Goal: Task Accomplishment & Management: Complete application form

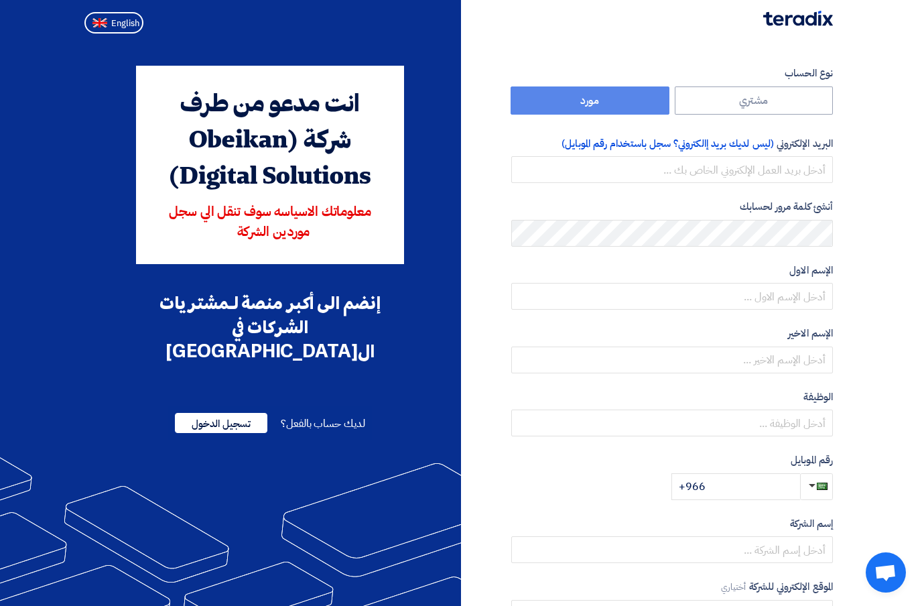
click at [438, 570] on div "انت مدعو من طرف شركة (Obeikan Digital Solutions) معلوماتك الاسياسه سوف تنقل الي…" at bounding box center [270, 387] width 382 height 643
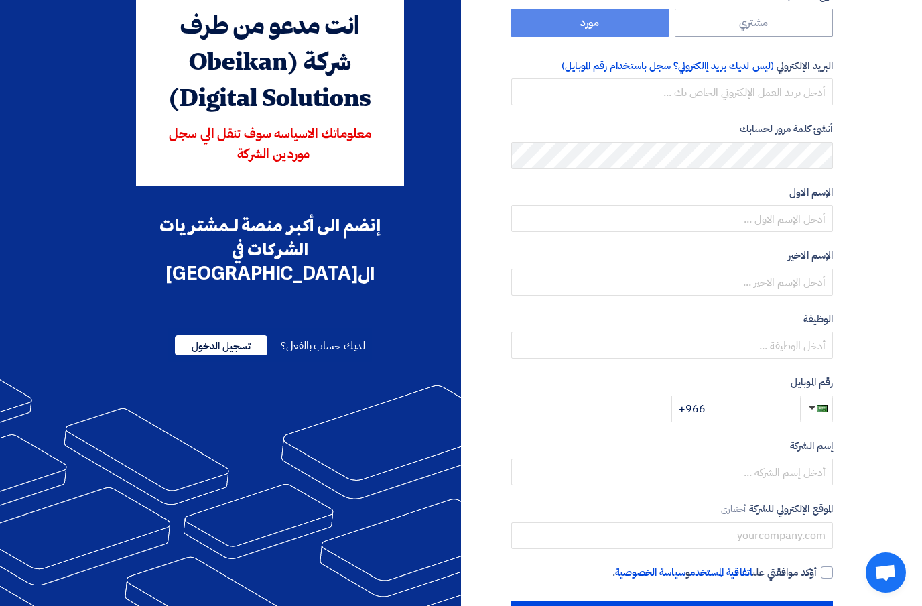
scroll to position [78, 0]
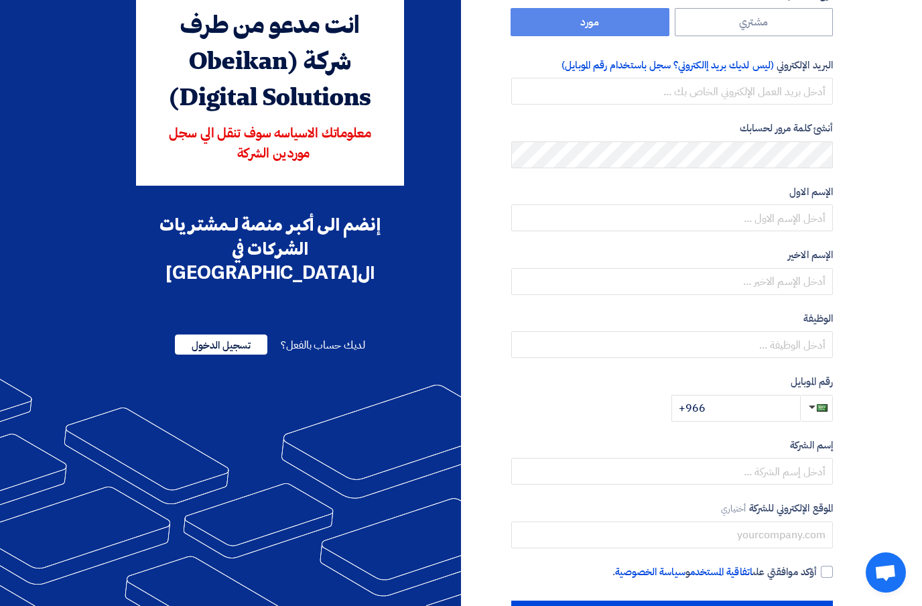
click at [828, 573] on div at bounding box center [827, 571] width 12 height 12
click at [817, 573] on input "أؤكد موافقتي على اتفاقية المستخدم و سياسة الخصوصية ." at bounding box center [656, 577] width 322 height 27
checkbox input "true"
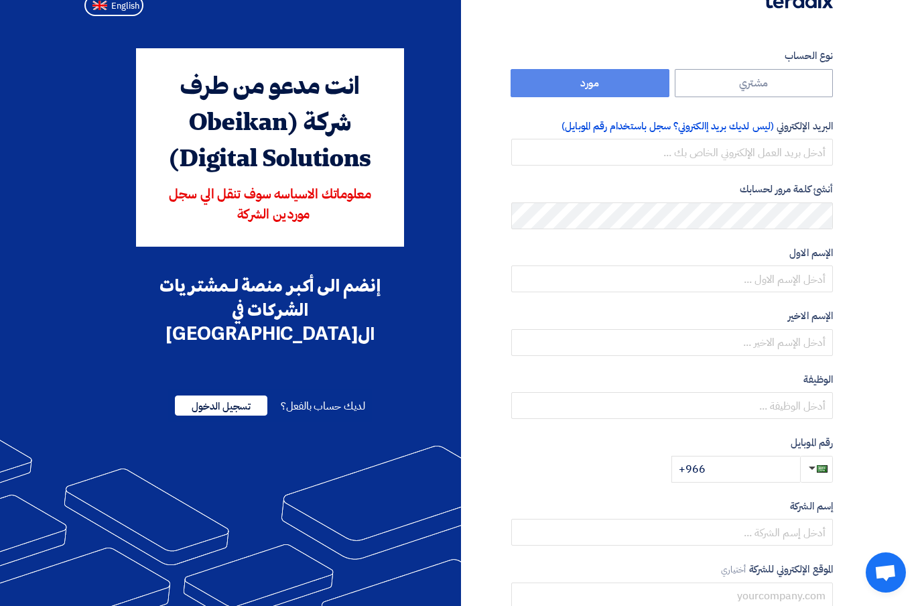
scroll to position [19, 0]
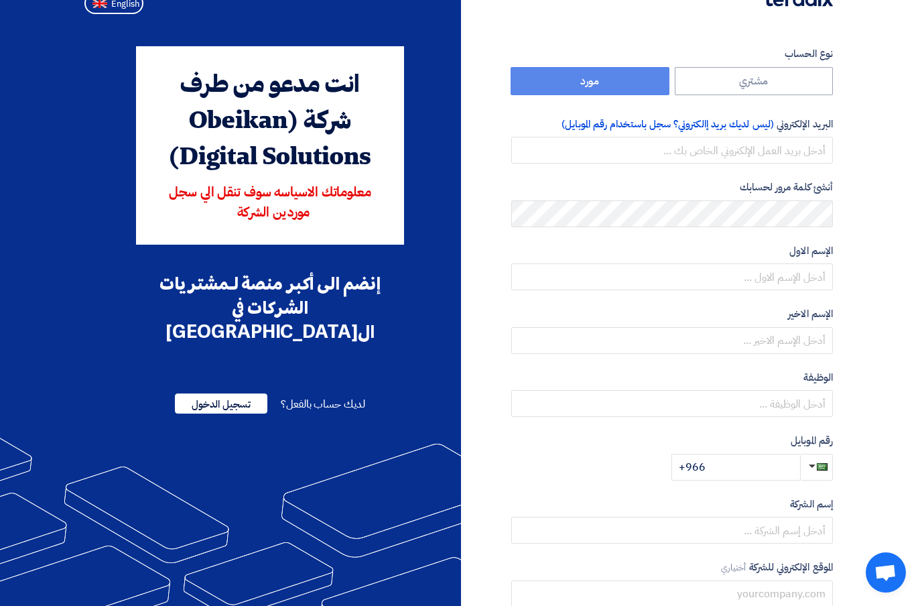
click at [753, 73] on label "مشتري" at bounding box center [754, 81] width 159 height 28
click at [598, 70] on label "مورد" at bounding box center [590, 81] width 159 height 28
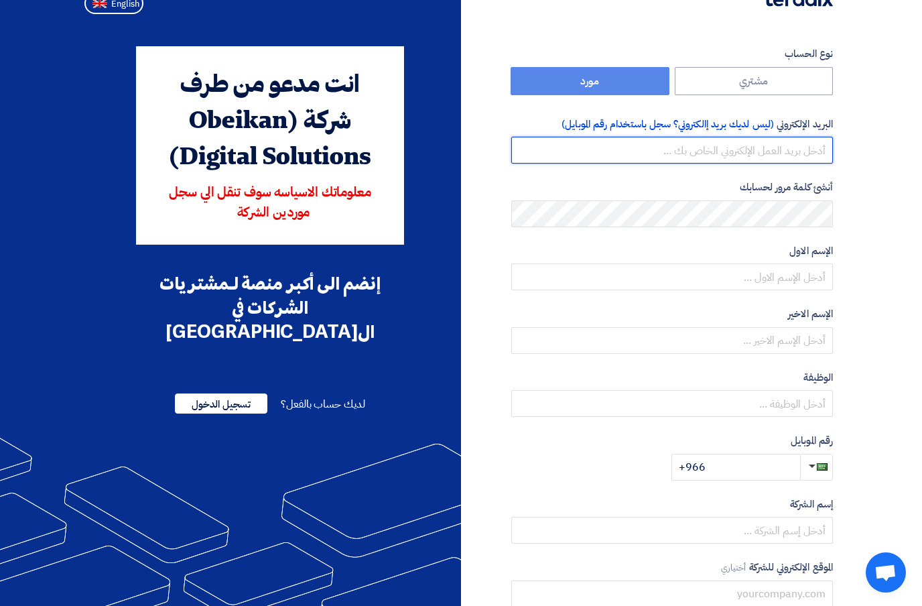
click at [797, 147] on input "email" at bounding box center [672, 150] width 322 height 27
paste input ""Lore.ipsu@dolorsi.am" <Cons.adip@elitsed.do> eius temp inci utlabo etdol magna…"
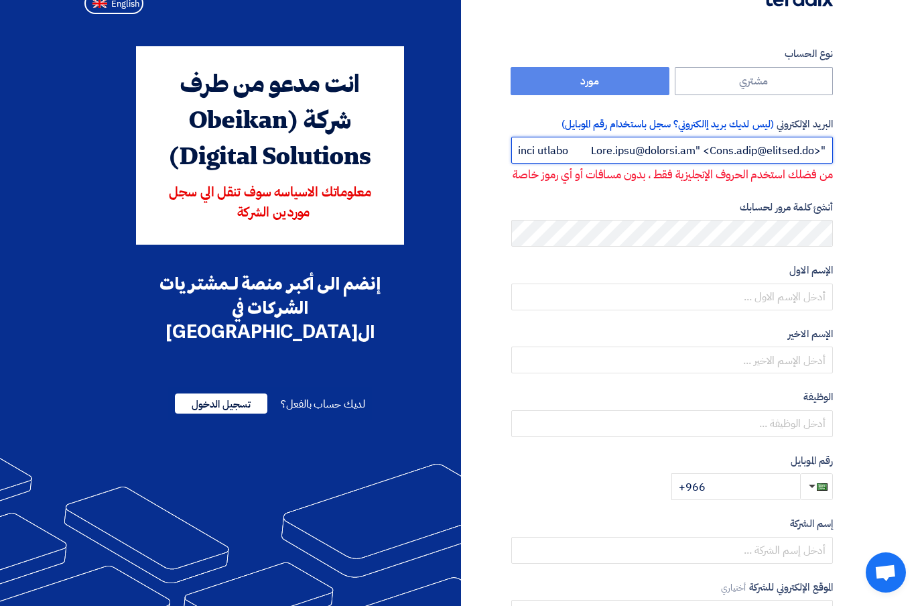
click at [658, 143] on input "email" at bounding box center [672, 150] width 322 height 27
click at [523, 145] on input "email" at bounding box center [672, 150] width 322 height 27
click at [525, 147] on input "email" at bounding box center [672, 150] width 322 height 27
click at [768, 159] on input "email" at bounding box center [672, 150] width 322 height 27
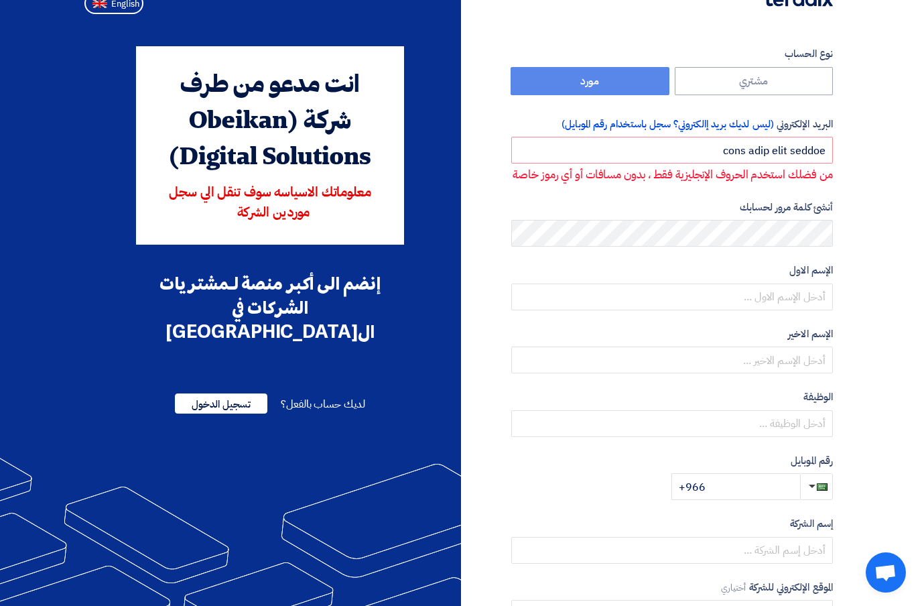
click at [787, 130] on label "البريد الإلكتروني (ليس لديك بريد إالكتروني؟ سجل باستخدام رقم الموبايل)" at bounding box center [672, 124] width 322 height 15
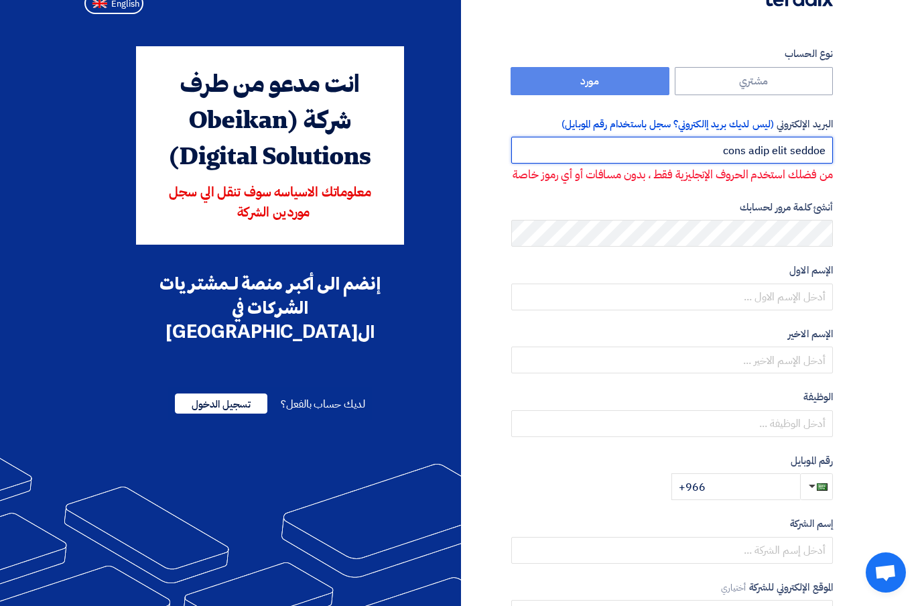
click at [779, 155] on input "email" at bounding box center [672, 150] width 322 height 27
click at [802, 150] on input "email" at bounding box center [672, 150] width 322 height 27
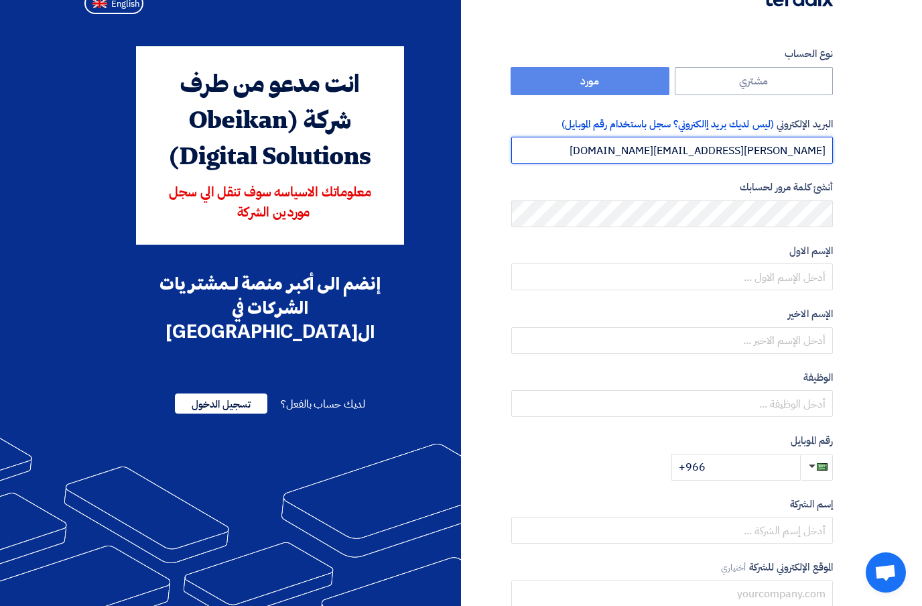
type input "Sila.elec@outlook.sa"
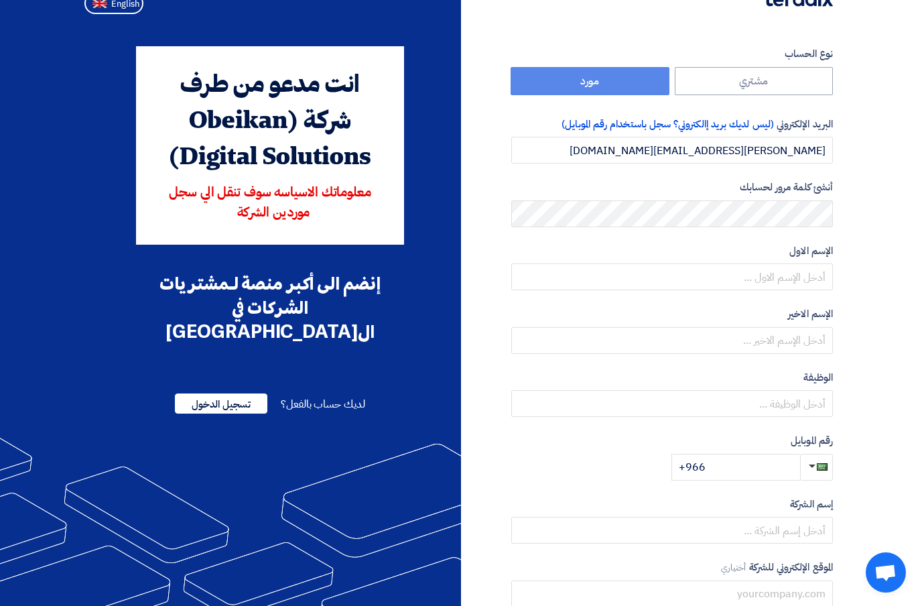
click at [868, 200] on section "نوع الحساب مشتري مورد البريد الإلكتروني (ليس لديك بريد إالكتروني؟ سجل باستخدام …" at bounding box center [461, 367] width 922 height 696
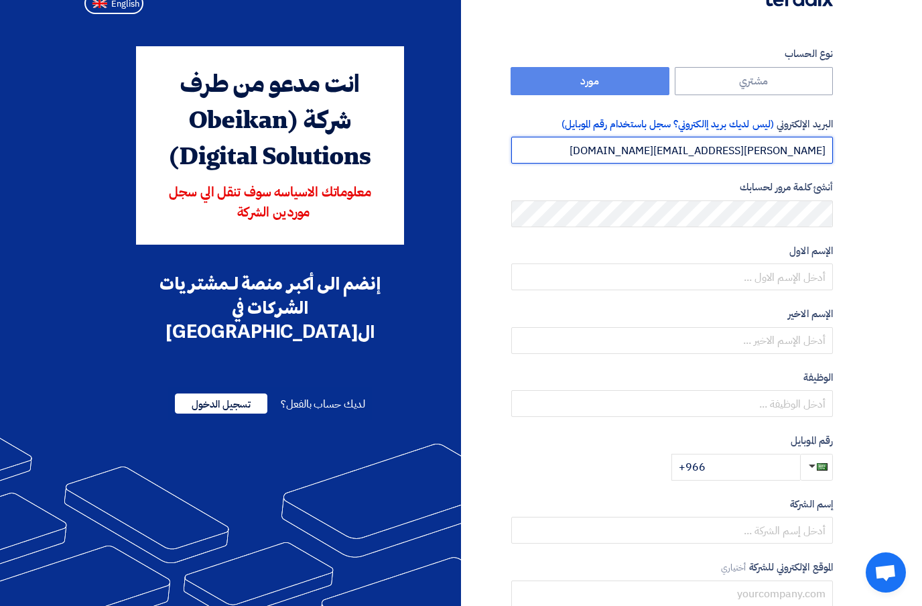
click at [809, 161] on input "Sila.elec@outlook.sa" at bounding box center [672, 150] width 322 height 27
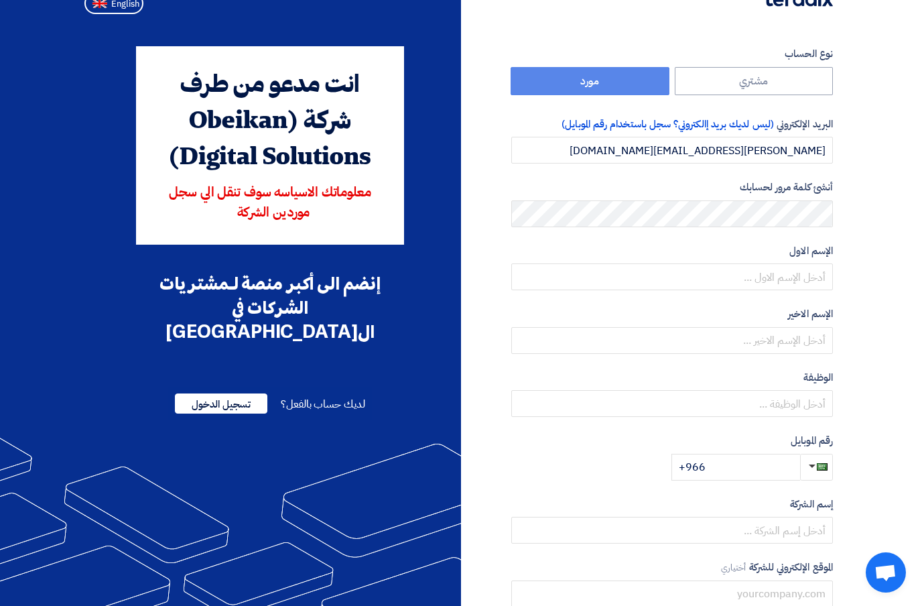
click at [811, 163] on form "نوع الحساب مشتري مورد البريد الإلكتروني (ليس لديك بريد إالكتروني؟ سجل باستخدام …" at bounding box center [672, 263] width 322 height 434
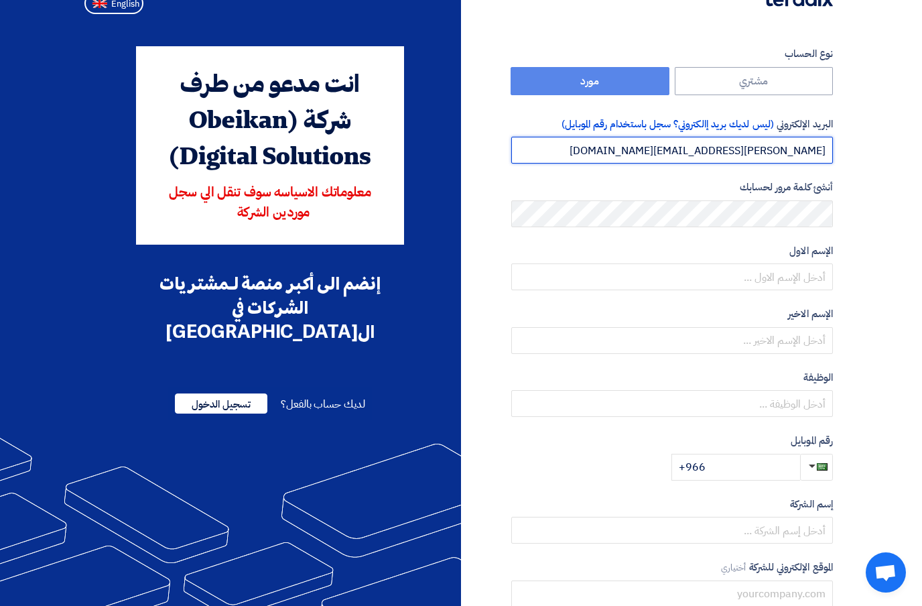
click at [811, 153] on input "Sila.elec@outlook.sa" at bounding box center [672, 150] width 322 height 27
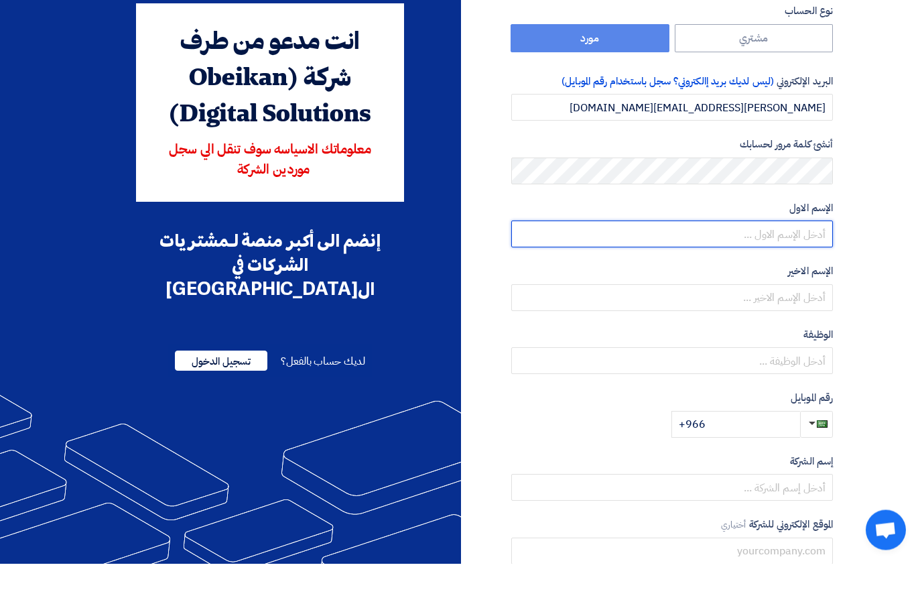
click at [803, 263] on input "text" at bounding box center [672, 276] width 322 height 27
type input "سعيد"
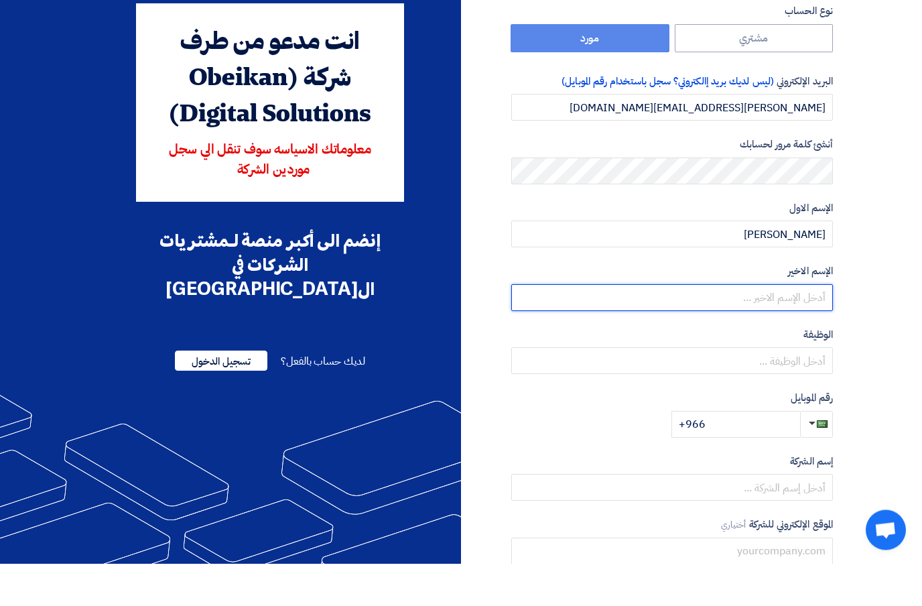
click at [810, 327] on input "text" at bounding box center [672, 340] width 322 height 27
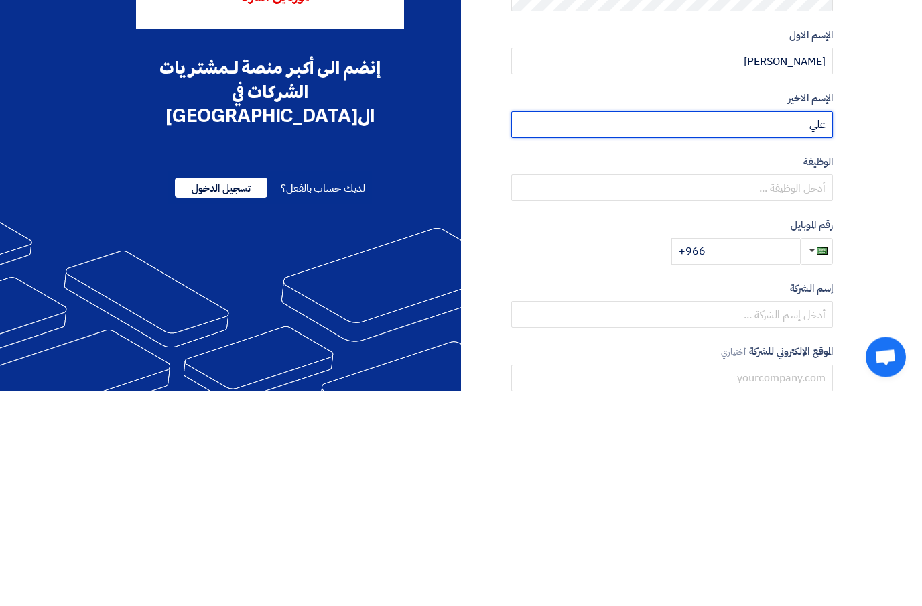
type input "علي"
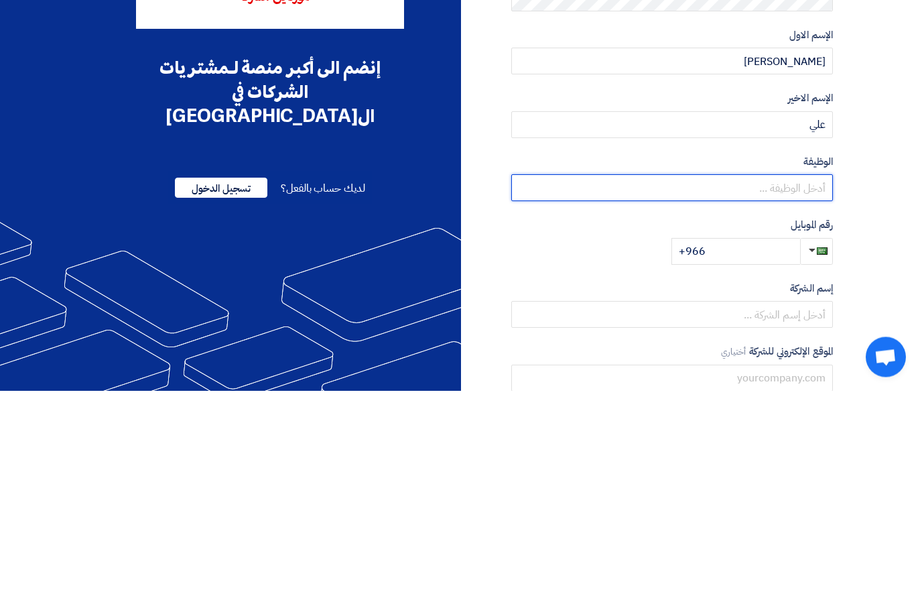
click at [812, 390] on input "text" at bounding box center [672, 403] width 322 height 27
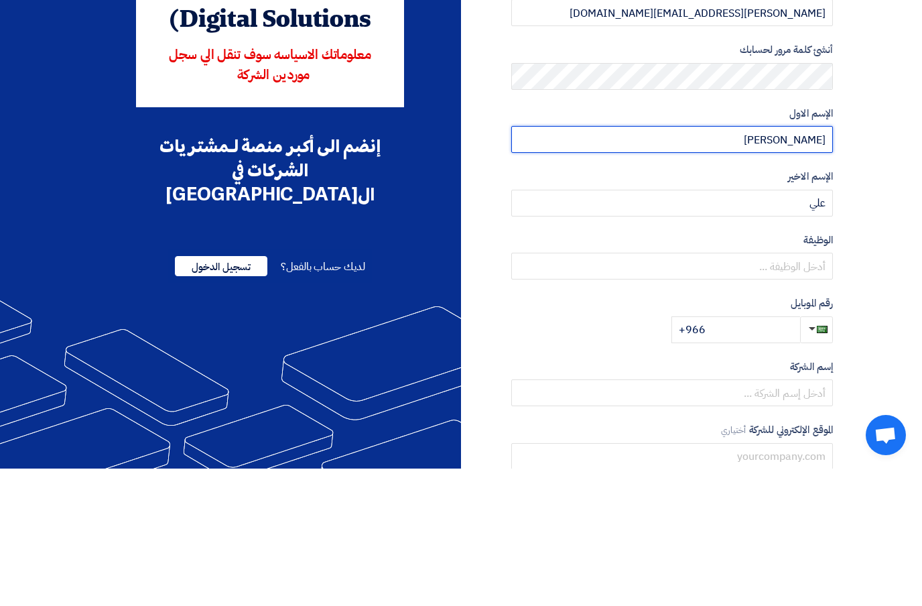
click at [809, 263] on input "سعيد" at bounding box center [672, 276] width 322 height 27
click at [814, 155] on form "نوع الحساب مشتري مورد البريد الإلكتروني (ليس لديك بريد إالكتروني؟ سجل باستخدام …" at bounding box center [672, 263] width 322 height 434
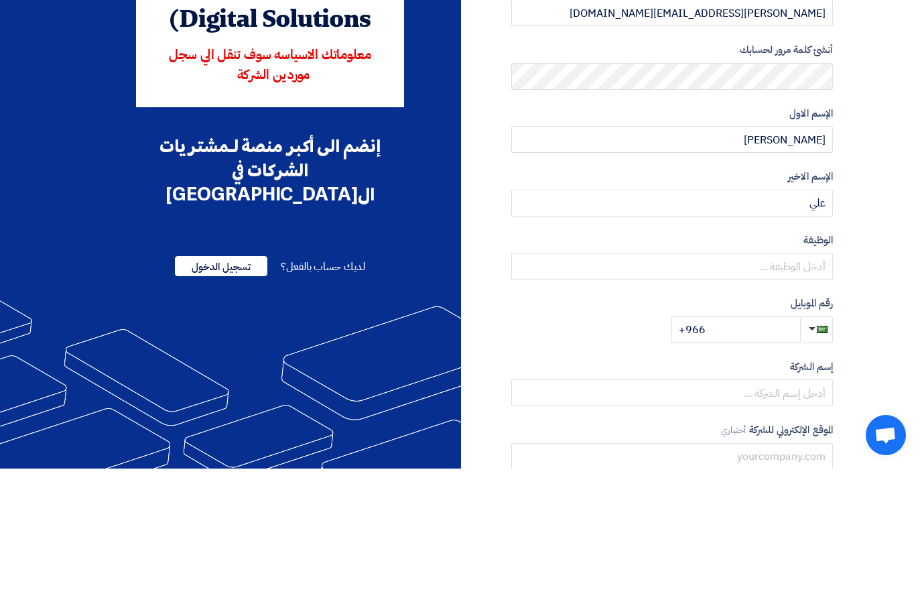
scroll to position [157, 0]
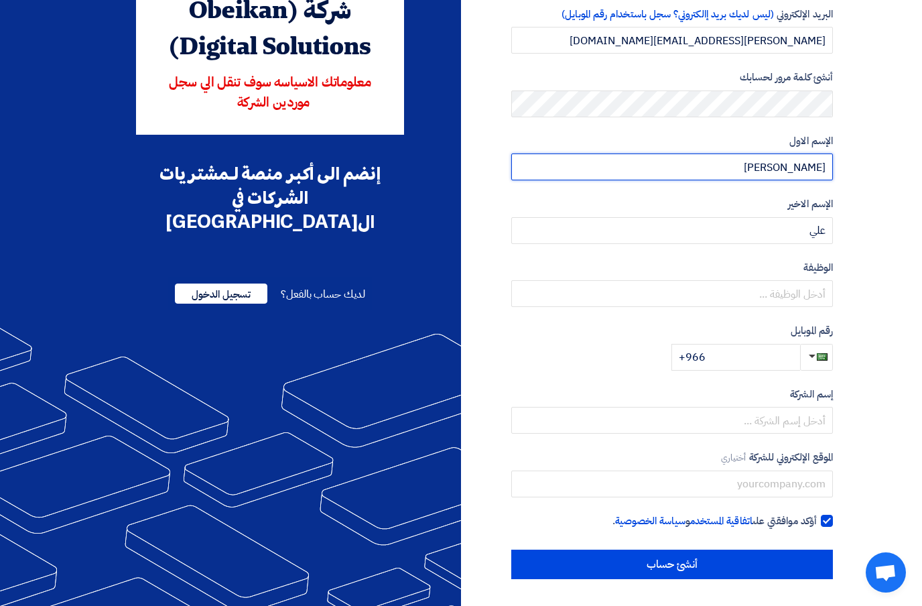
click at [819, 153] on input "سعيد" at bounding box center [672, 166] width 322 height 27
click at [817, 153] on input "سعيد" at bounding box center [672, 166] width 322 height 27
type input "Saeed"
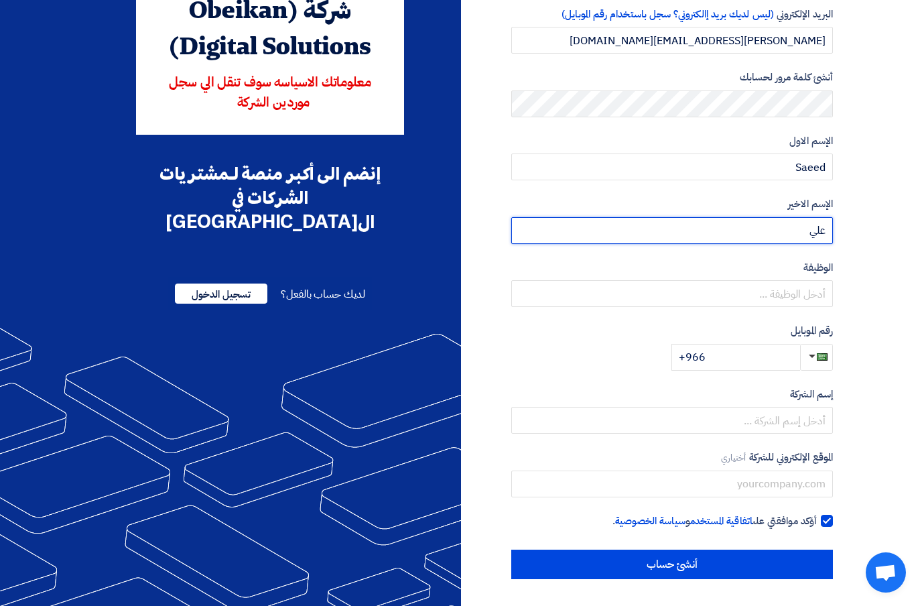
click at [815, 217] on input "علي" at bounding box center [672, 230] width 322 height 27
click at [817, 217] on input "علي" at bounding box center [672, 230] width 322 height 27
type input "Ali"
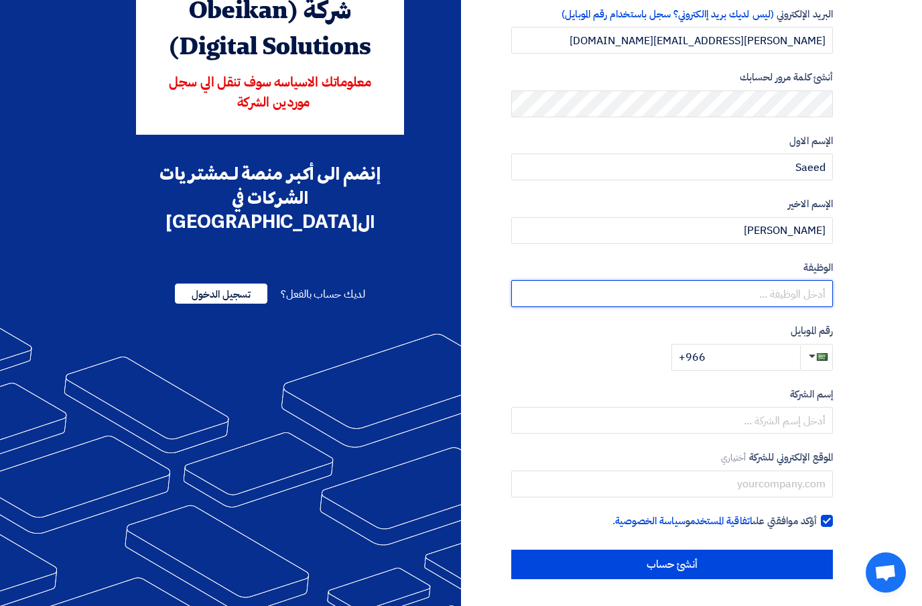
click at [811, 280] on input "text" at bounding box center [672, 293] width 322 height 27
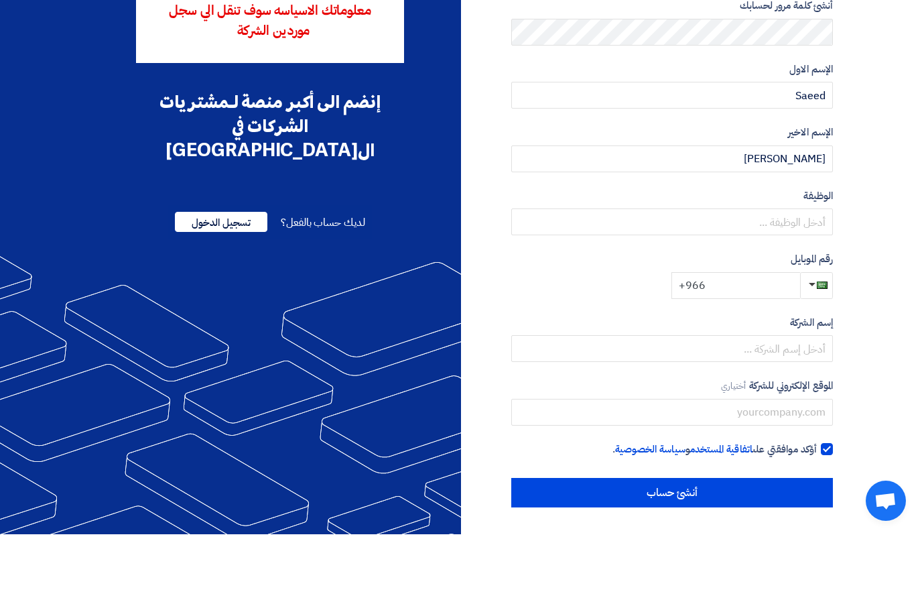
click at [752, 344] on input "+966" at bounding box center [735, 357] width 129 height 27
click at [816, 280] on input "text" at bounding box center [672, 293] width 322 height 27
click at [809, 280] on input "مبيعات" at bounding box center [672, 293] width 322 height 27
type input "Sales"
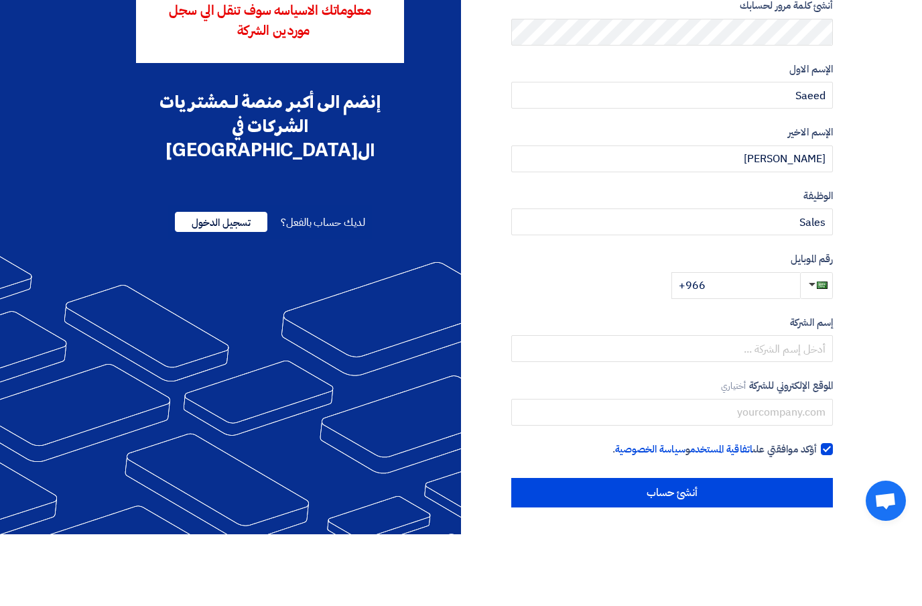
click at [878, 172] on section "نوع الحساب مشتري مورد البريد الإلكتروني (ليس لديك بريد إالكتروني؟ سجل باستخدام …" at bounding box center [461, 258] width 922 height 696
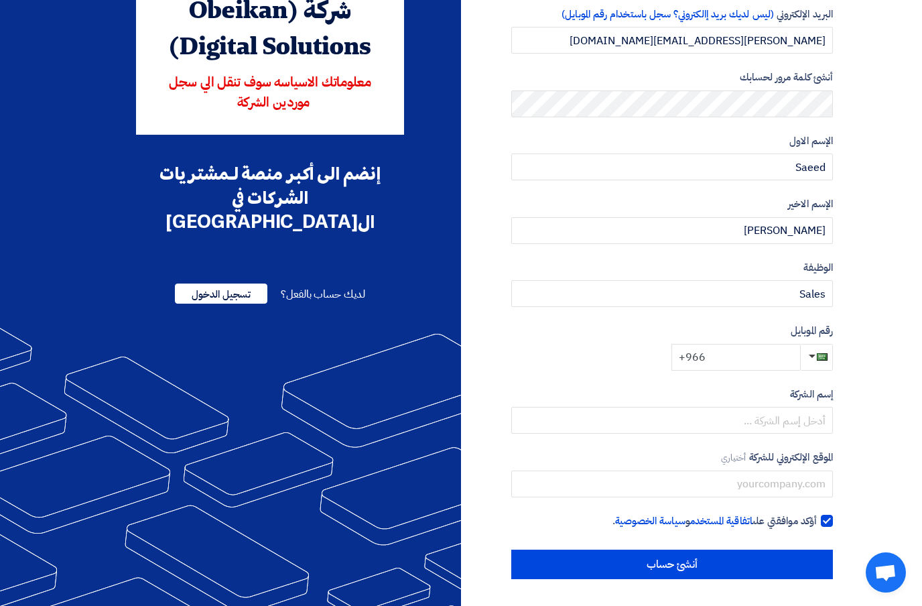
click at [756, 344] on input "+966" at bounding box center [735, 357] width 129 height 27
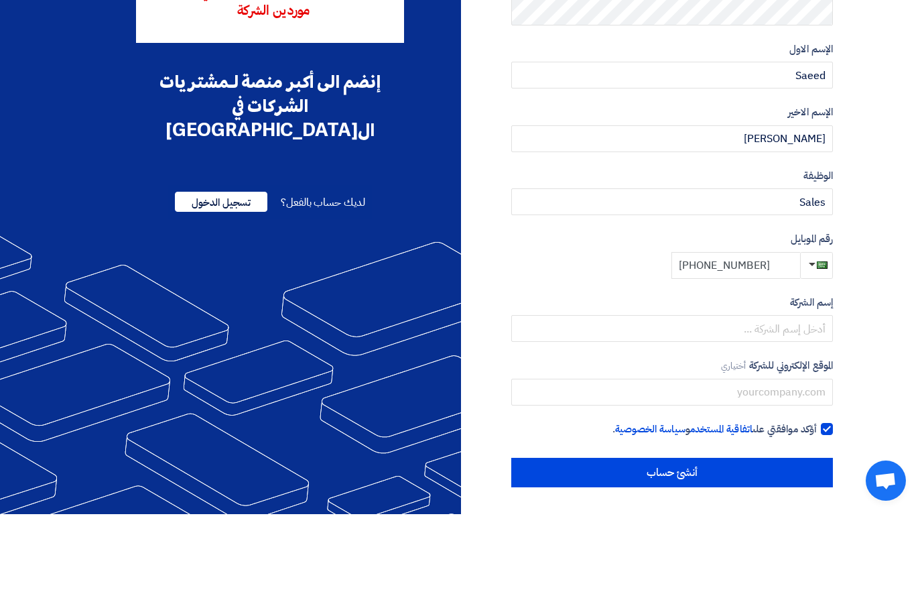
type input "+966 503555128"
click at [819, 407] on input "text" at bounding box center [672, 420] width 322 height 27
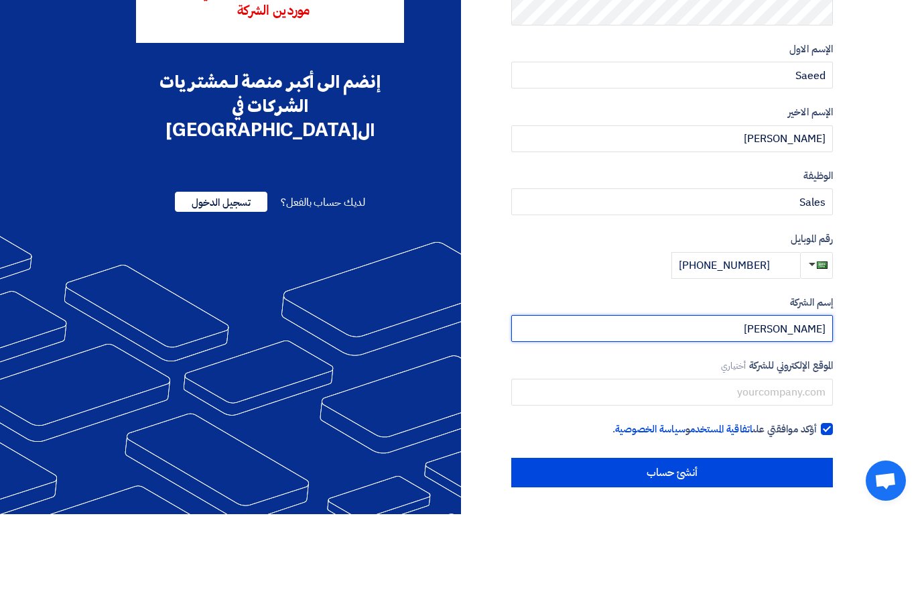
type input "[PERSON_NAME]"
click at [887, 267] on section "نوع الحساب مشتري مورد البريد الإلكتروني (ليس لديك بريد إالكتروني؟ سجل باستخدام …" at bounding box center [461, 258] width 922 height 696
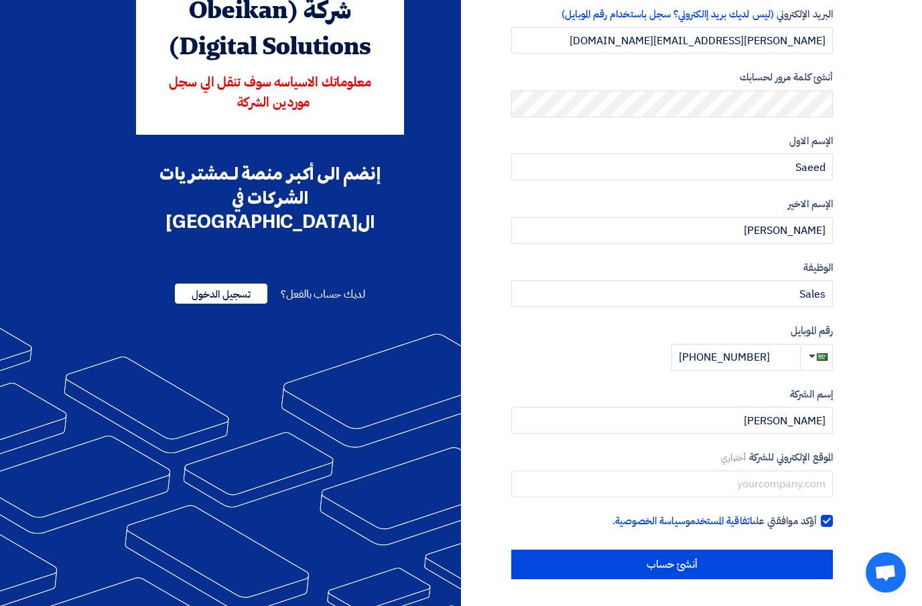
click at [808, 549] on input "أنشئ حساب" at bounding box center [672, 563] width 322 height 29
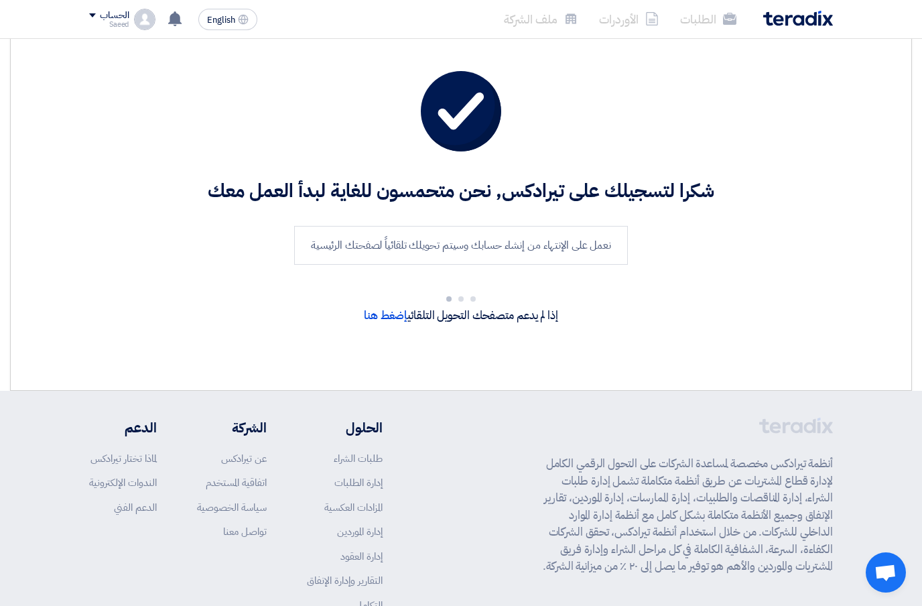
scroll to position [36, 0]
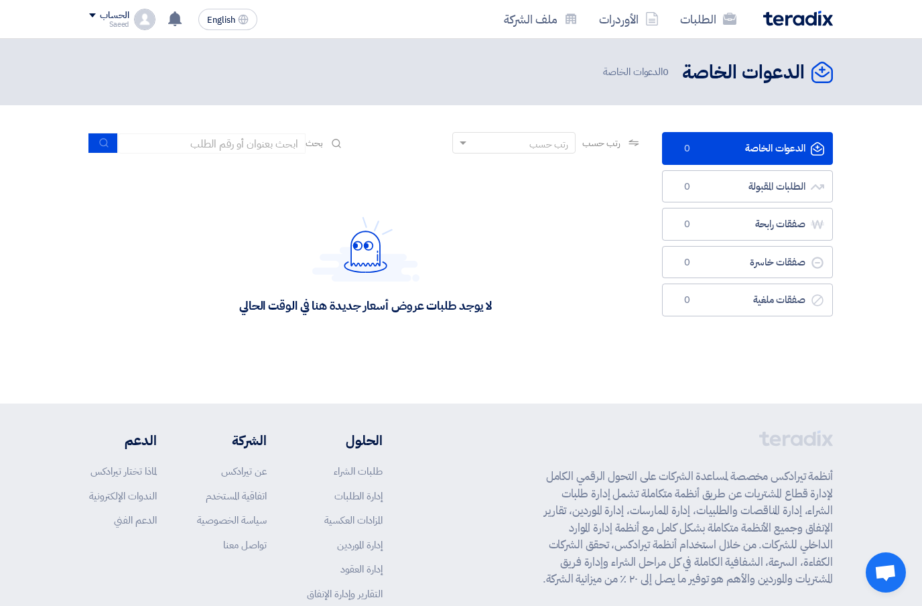
click at [103, 15] on div "الحساب" at bounding box center [114, 15] width 29 height 11
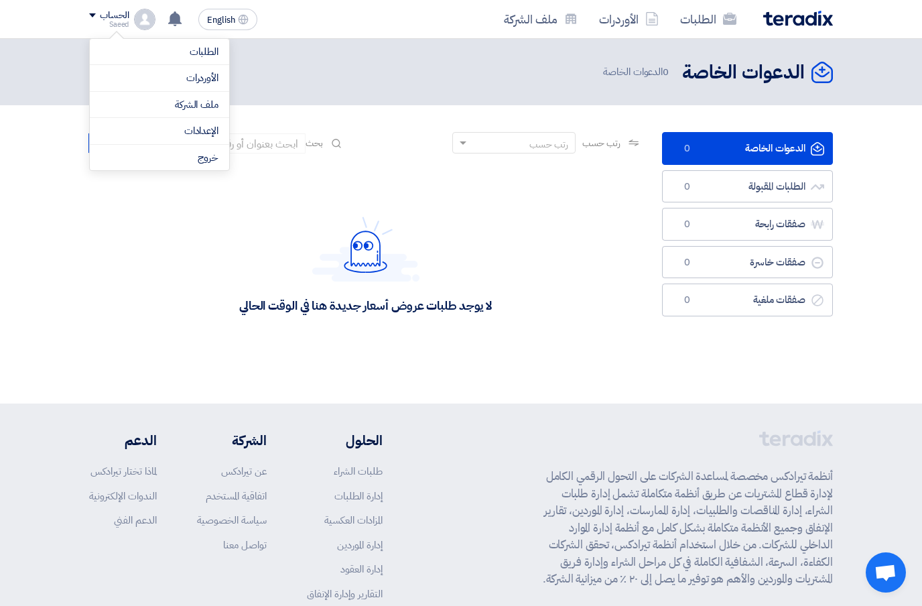
click at [210, 106] on link "ملف الشركة" at bounding box center [159, 104] width 118 height 15
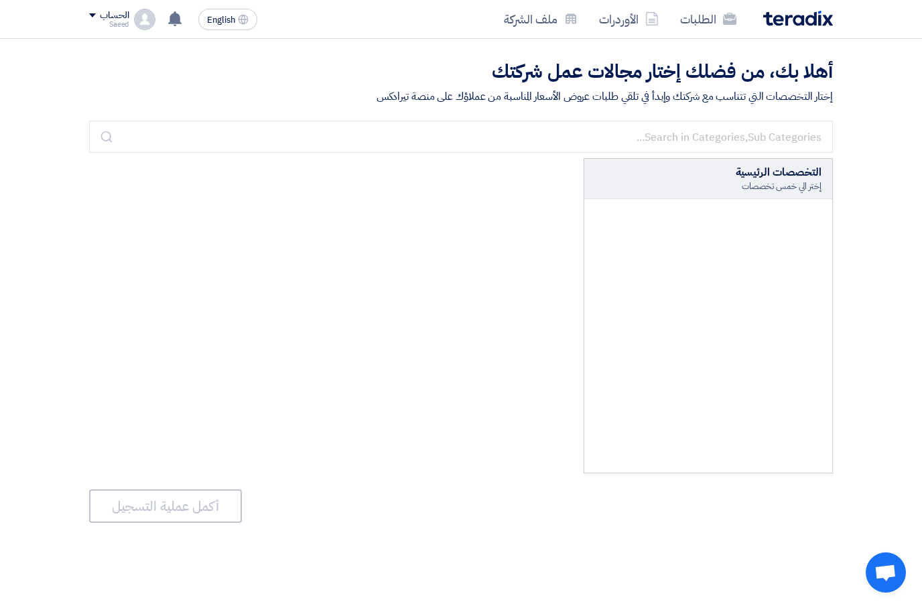
click at [716, 27] on link "الطلبات" at bounding box center [708, 18] width 78 height 31
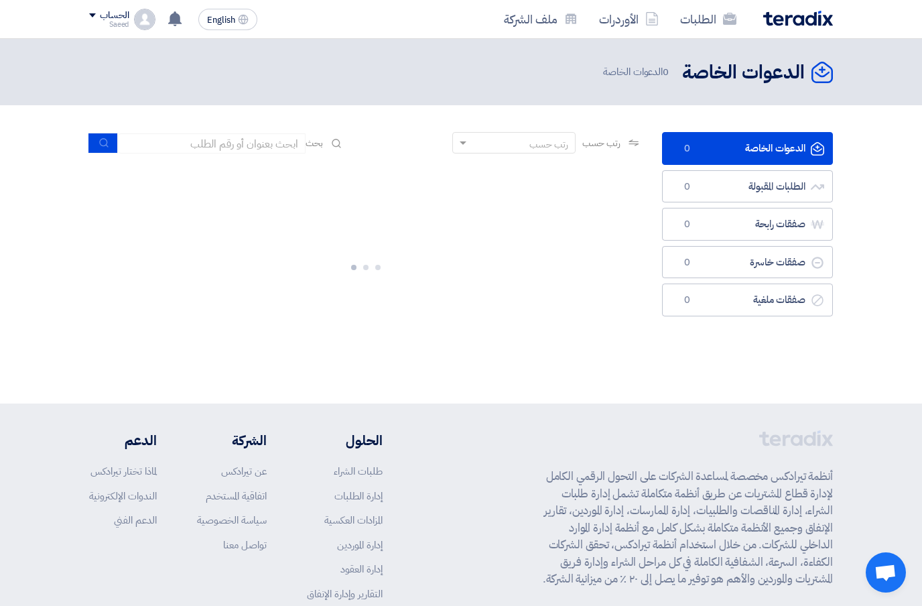
click at [635, 11] on link "الأوردرات" at bounding box center [628, 18] width 81 height 31
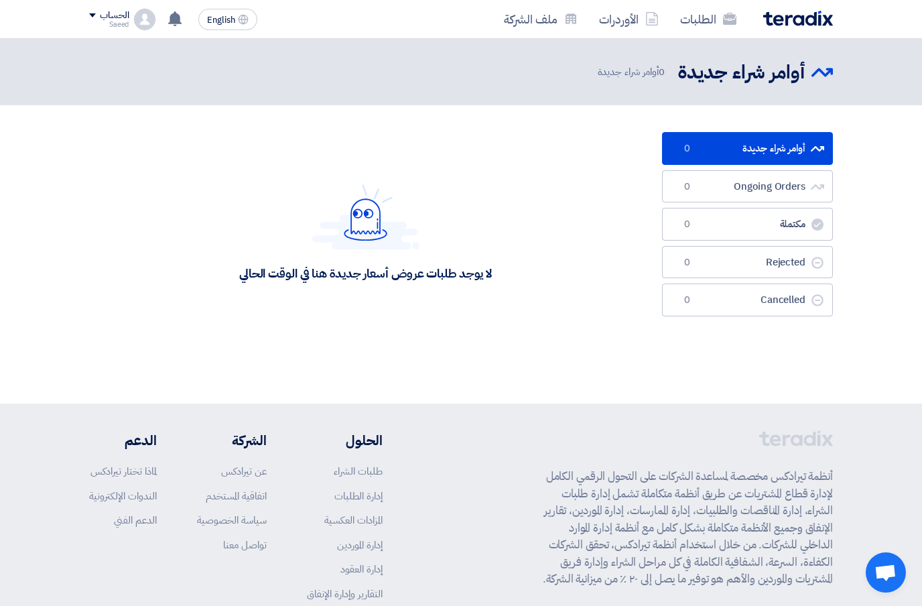
click at [539, 20] on link "ملف الشركة" at bounding box center [540, 18] width 95 height 31
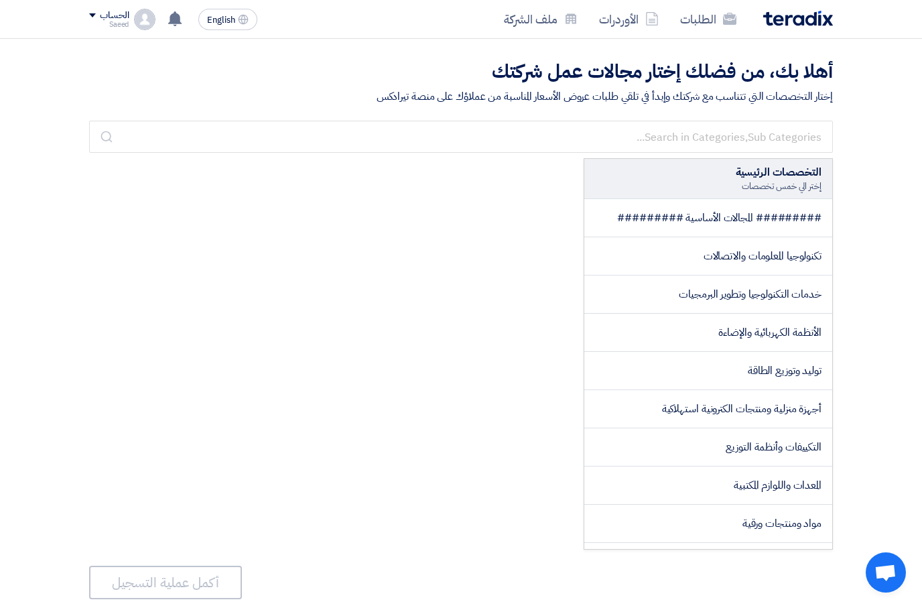
click at [698, 7] on link "الطلبات" at bounding box center [708, 18] width 78 height 31
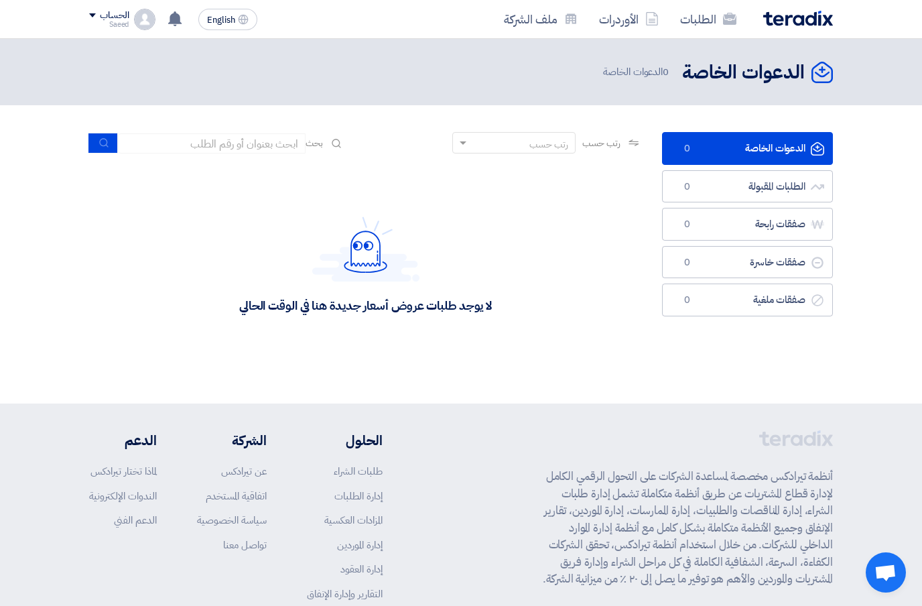
click at [564, 25] on link "ملف الشركة" at bounding box center [540, 18] width 95 height 31
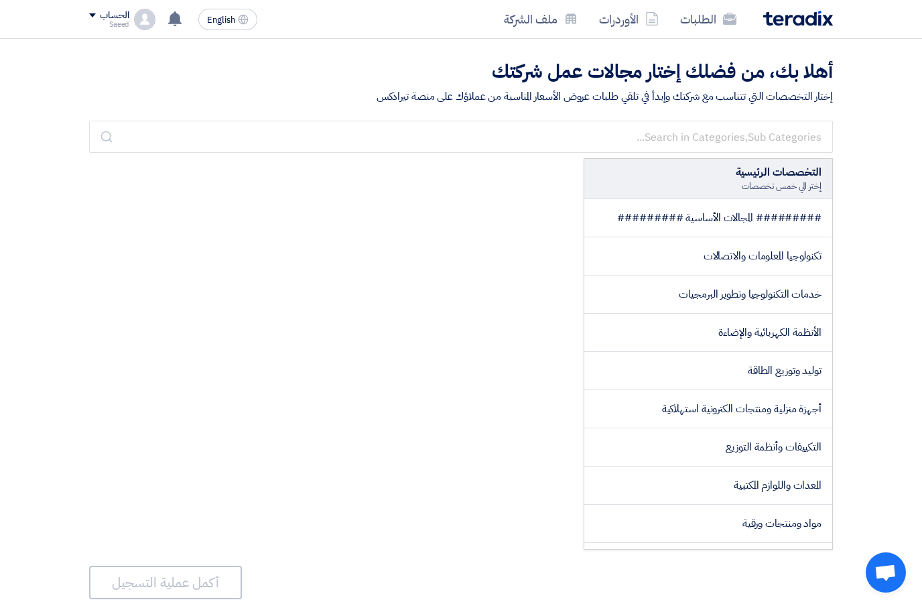
click at [728, 15] on use at bounding box center [729, 19] width 13 height 12
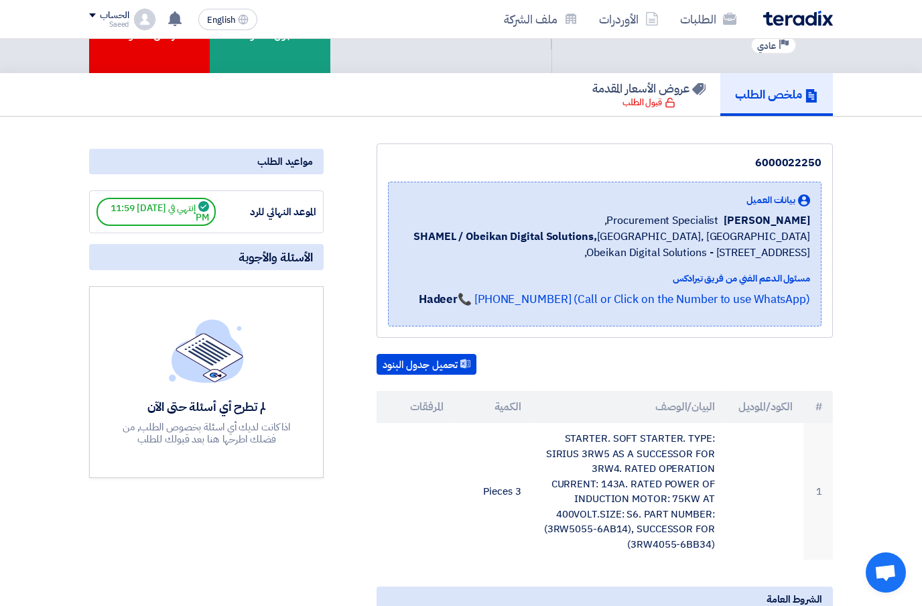
scroll to position [91, 0]
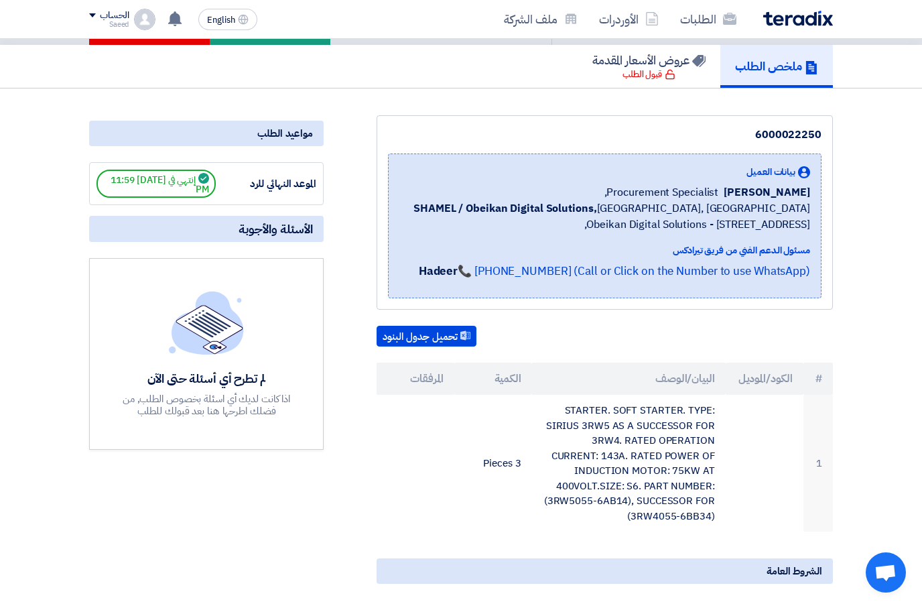
click at [446, 321] on div "6000022250 بيانات العميل [PERSON_NAME] Procurement Specialist, SHAMEL / Obeikan…" at bounding box center [588, 481] width 509 height 732
click at [447, 334] on button "تحميل جدول البنود" at bounding box center [427, 336] width 100 height 21
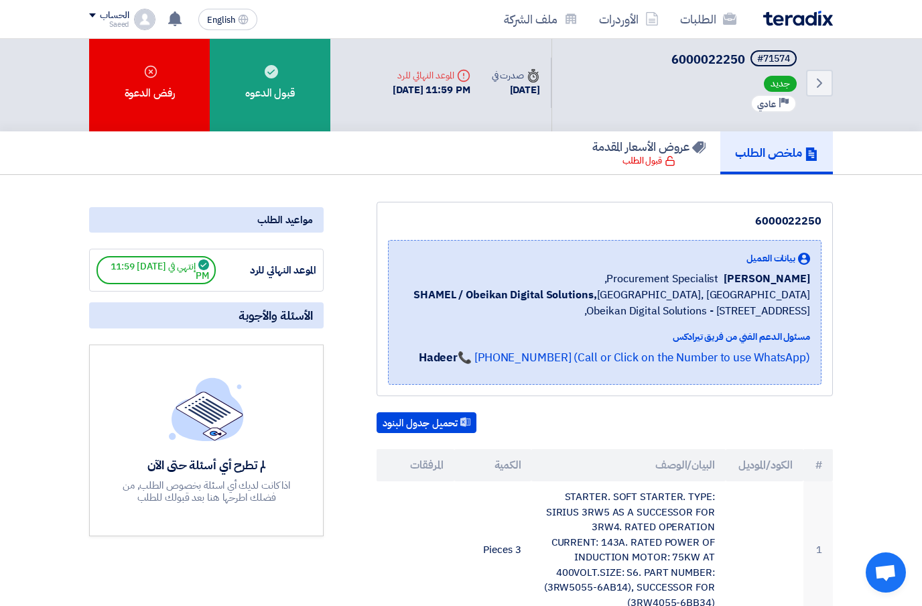
scroll to position [0, 0]
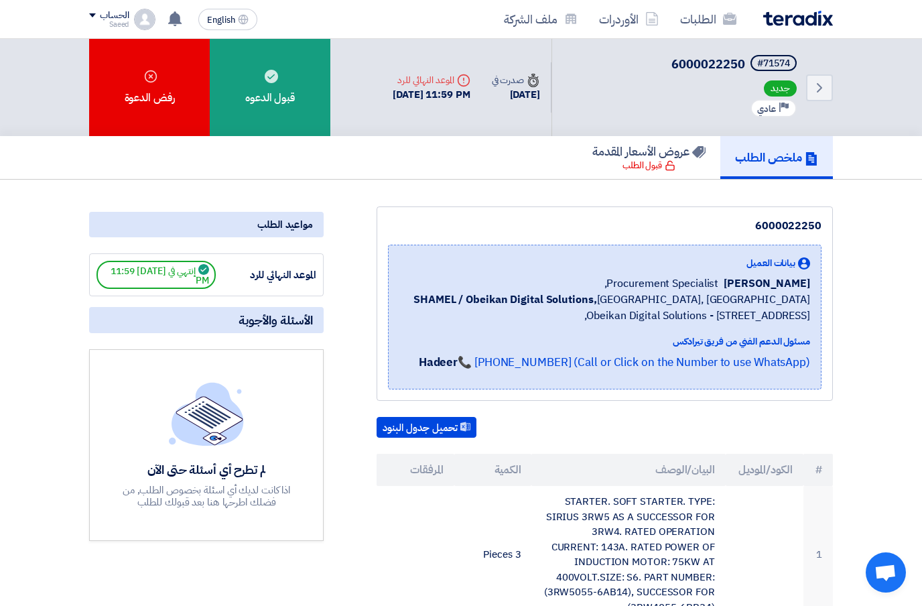
click at [269, 77] on use at bounding box center [271, 76] width 13 height 13
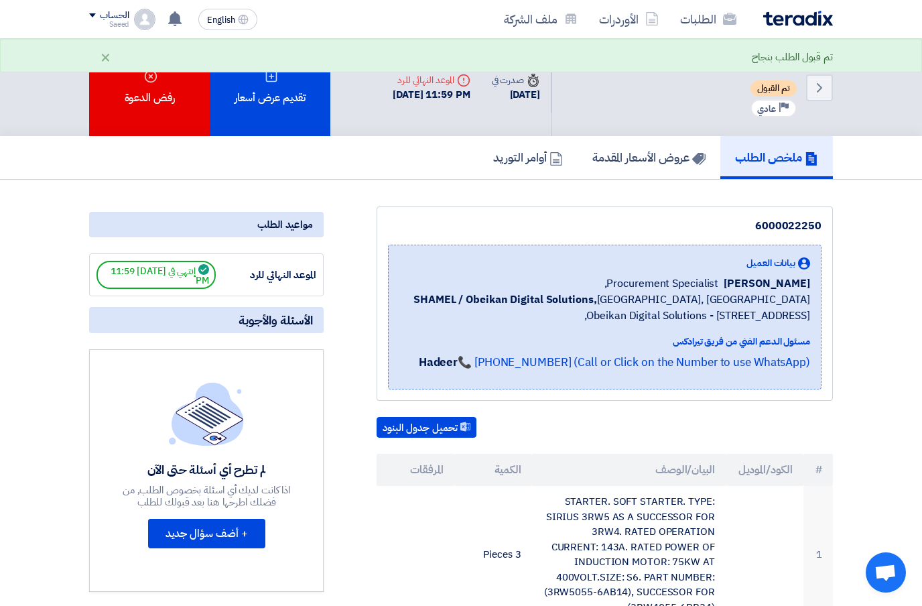
click at [293, 116] on div "تقديم عرض أسعار" at bounding box center [270, 87] width 121 height 97
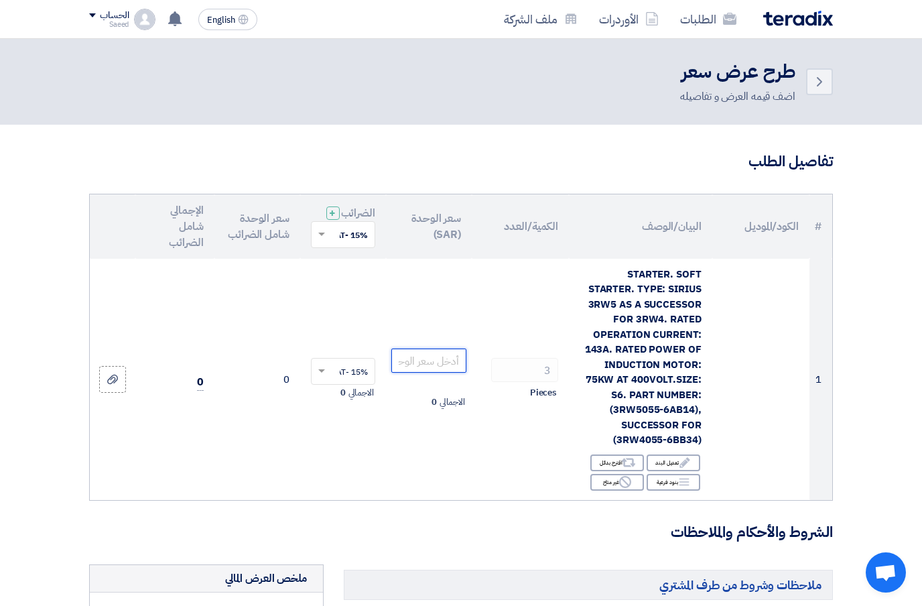
click at [443, 365] on input "number" at bounding box center [428, 360] width 75 height 24
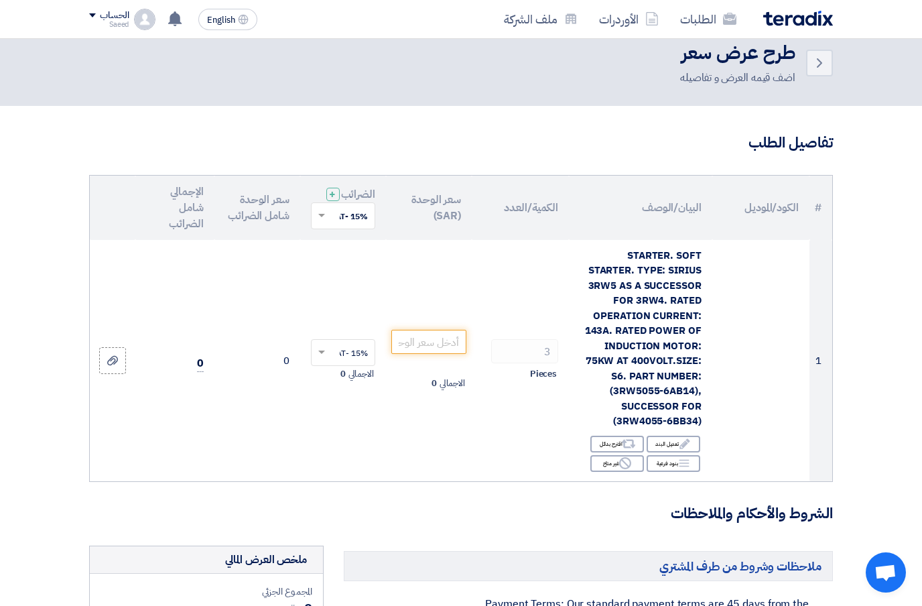
scroll to position [18, 0]
click at [449, 338] on input "number" at bounding box center [428, 342] width 75 height 24
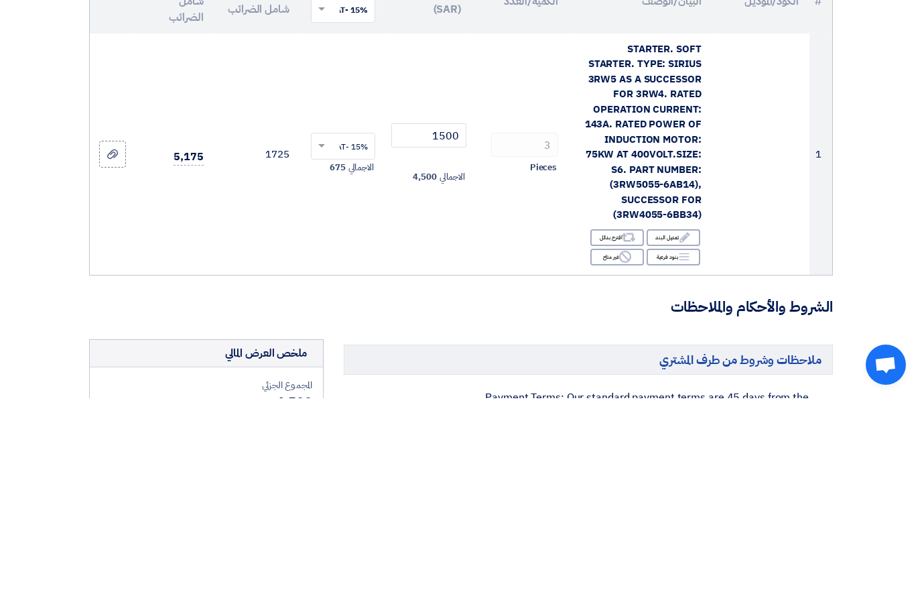
scroll to position [226, 0]
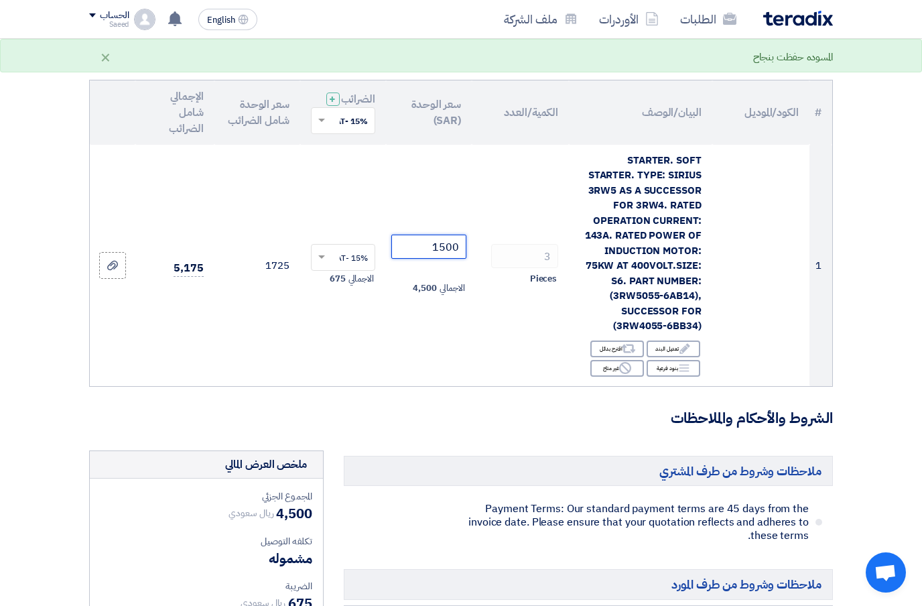
click at [443, 259] on input "1500" at bounding box center [428, 246] width 75 height 24
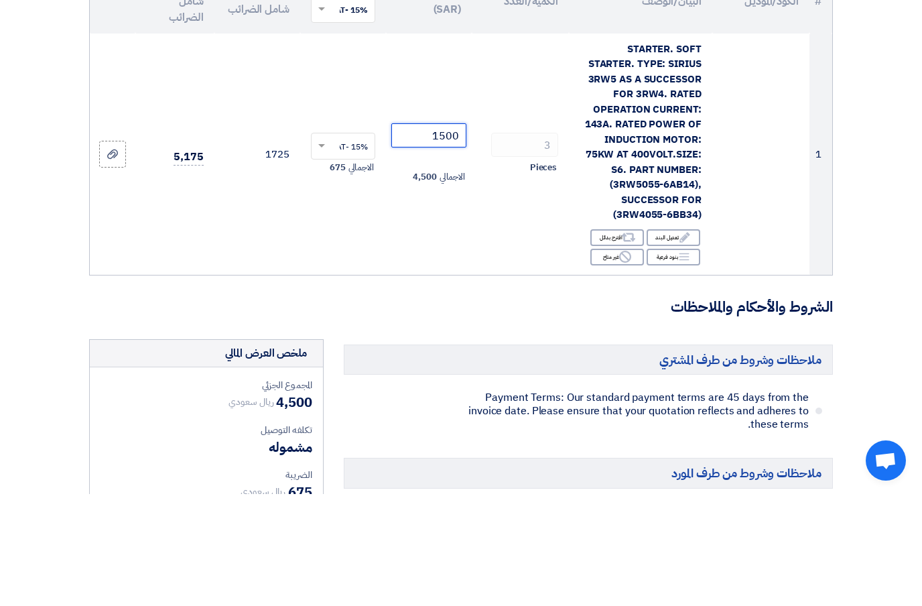
click at [439, 235] on input "1500" at bounding box center [428, 247] width 75 height 24
click at [438, 235] on input "1500" at bounding box center [428, 247] width 75 height 24
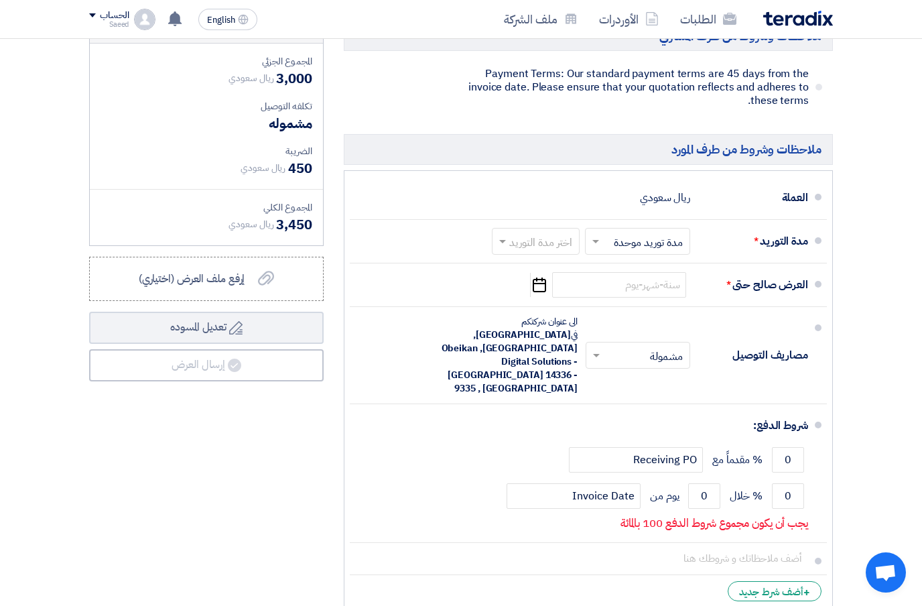
scroll to position [550, 0]
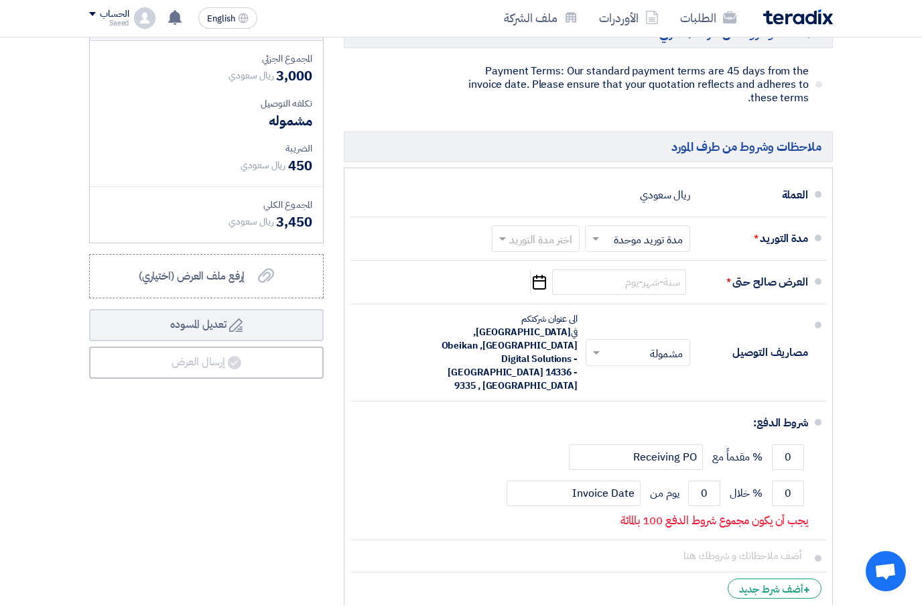
type input "1000"
click at [802, 446] on input "0" at bounding box center [788, 458] width 32 height 25
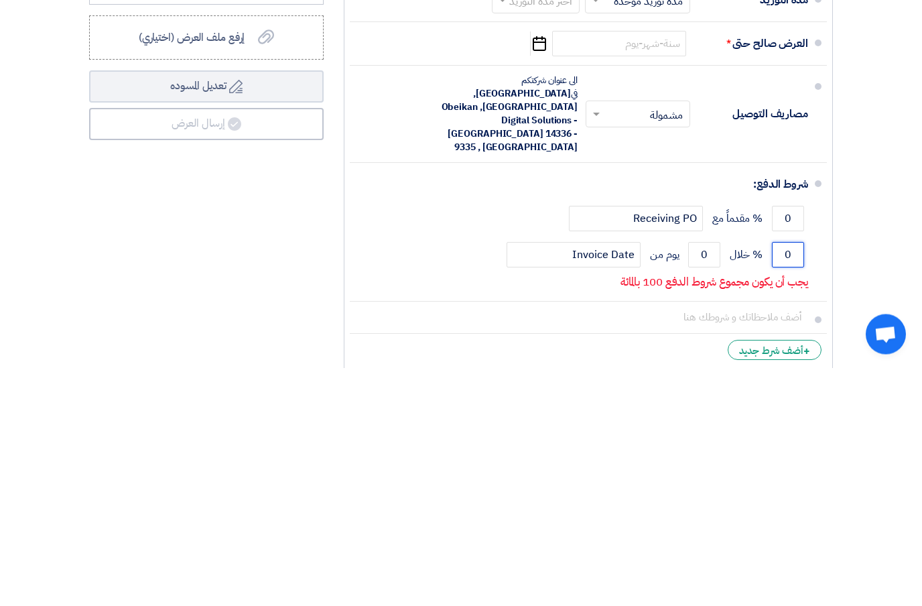
click at [800, 480] on input "0" at bounding box center [788, 492] width 32 height 25
click at [772, 444] on input "0" at bounding box center [788, 456] width 32 height 25
click at [787, 480] on input "0" at bounding box center [788, 492] width 32 height 25
click at [716, 480] on input "0" at bounding box center [704, 492] width 32 height 25
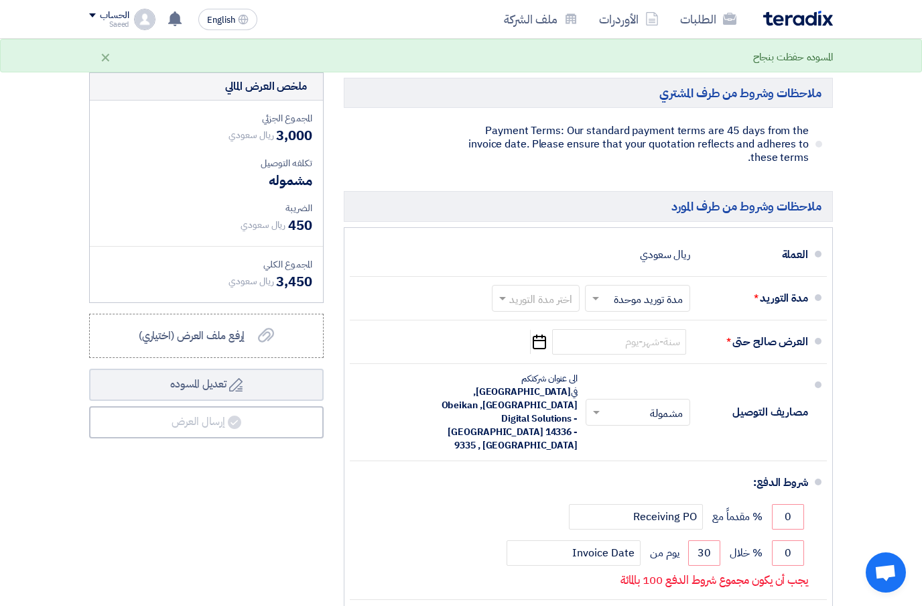
scroll to position [490, 0]
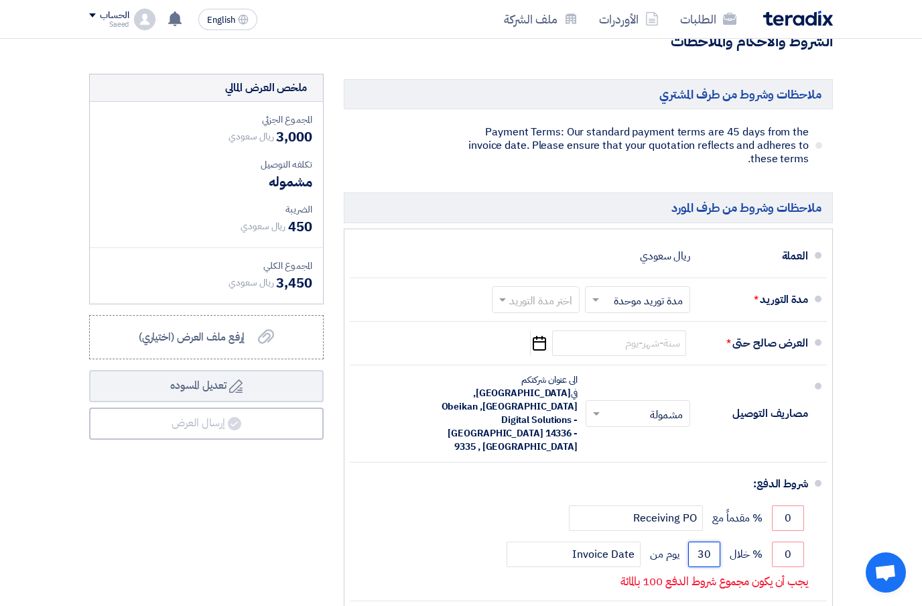
click at [605, 293] on input "text" at bounding box center [635, 300] width 98 height 19
type input "30"
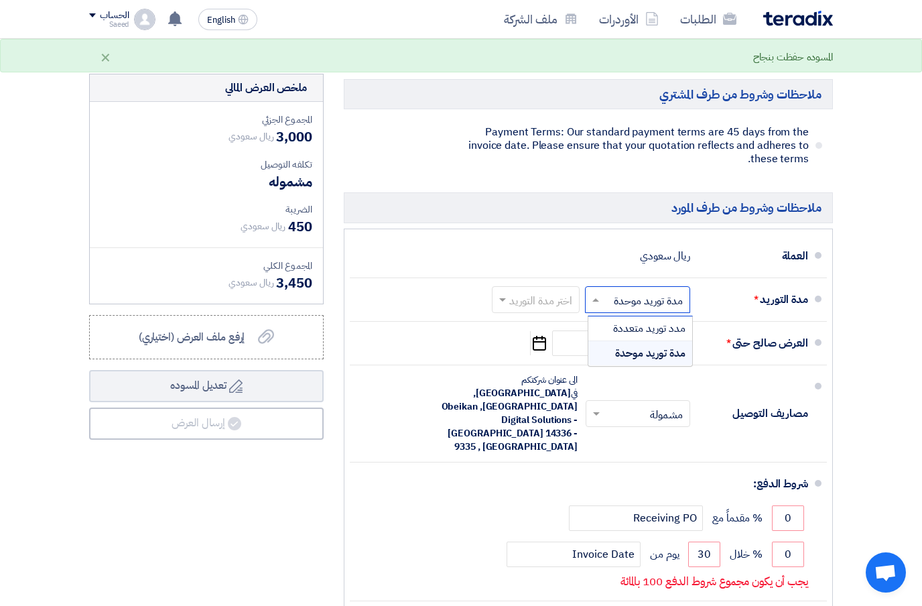
click at [868, 291] on section "تفاصيل الطلب # الكود/الموديل البيان/الوصف الكمية/العدد سعر الوحدة (SAR) الضرائب…" at bounding box center [461, 177] width 922 height 1086
click at [535, 291] on input "text" at bounding box center [532, 300] width 81 height 19
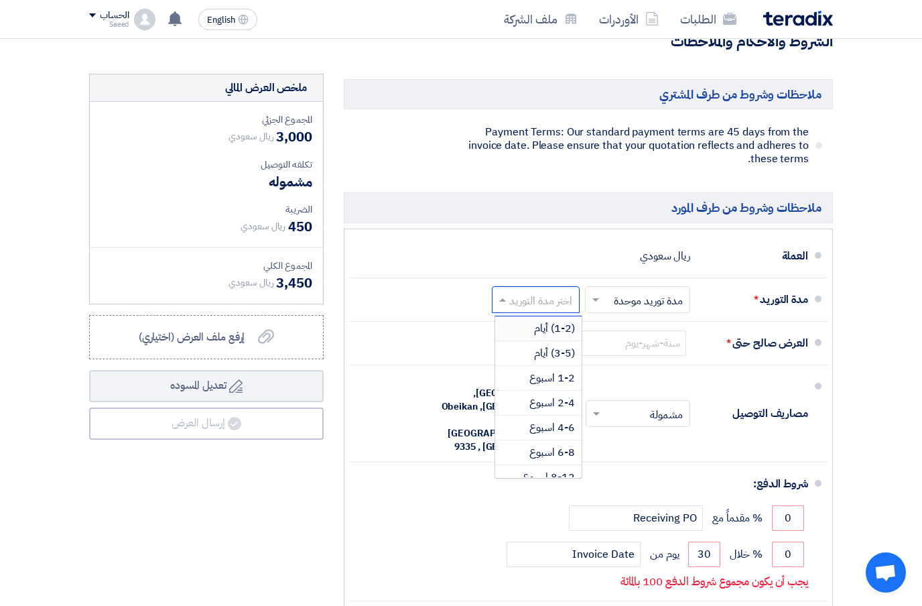
click at [563, 395] on span "2-4 اسبوع" at bounding box center [552, 403] width 46 height 16
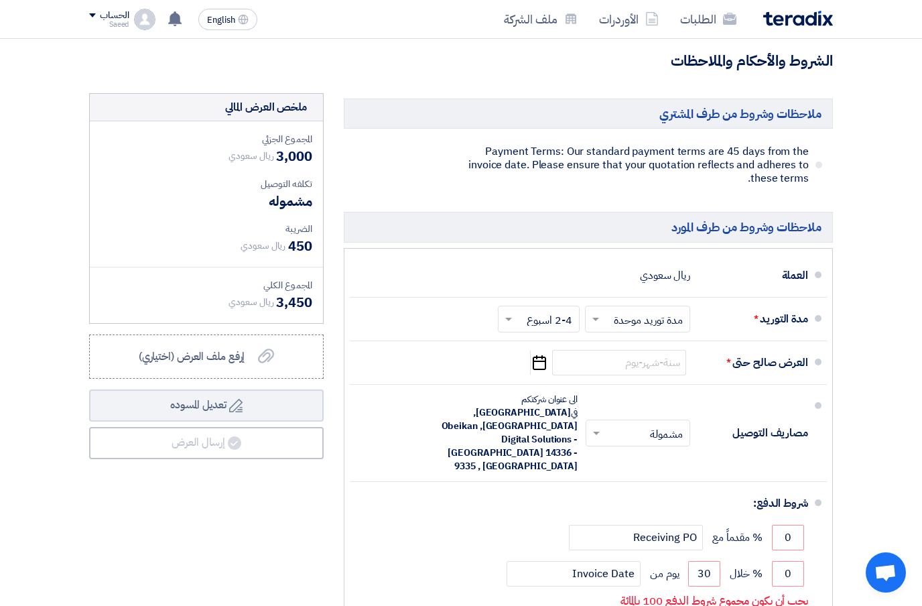
scroll to position [470, 0]
click at [536, 354] on icon "Pick a date" at bounding box center [539, 363] width 18 height 24
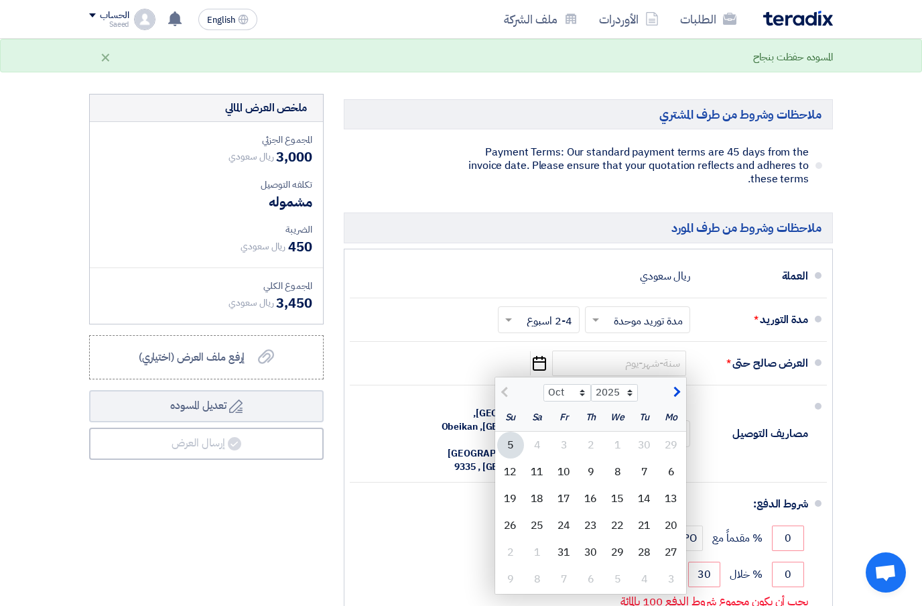
click at [642, 458] on div "7" at bounding box center [644, 471] width 27 height 27
type input "[DATE]"
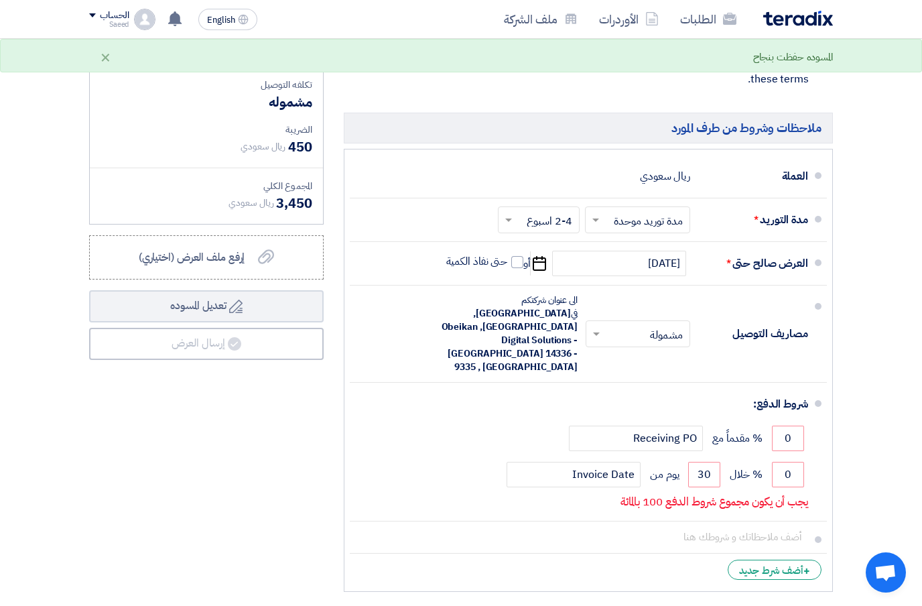
scroll to position [598, 0]
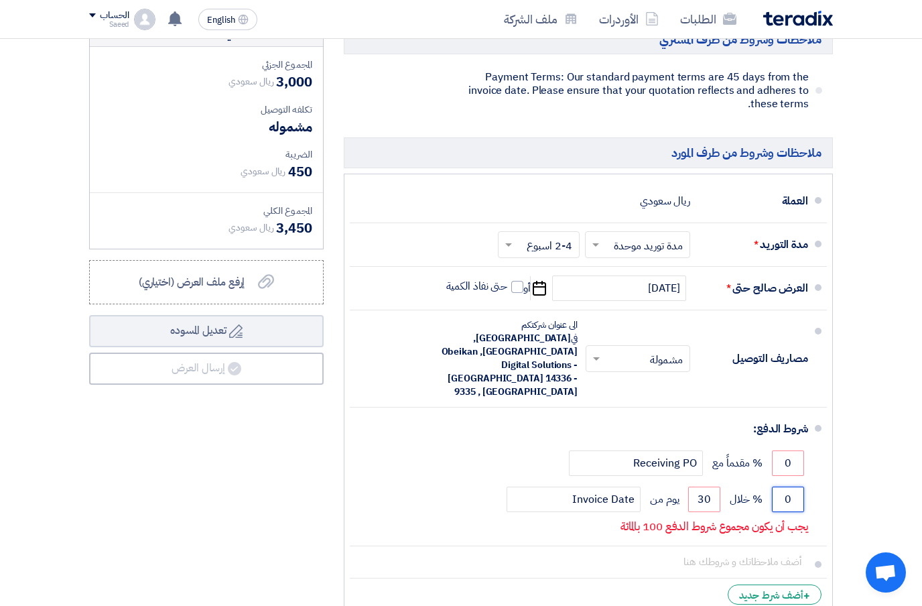
click at [803, 486] on input "0" at bounding box center [788, 498] width 32 height 25
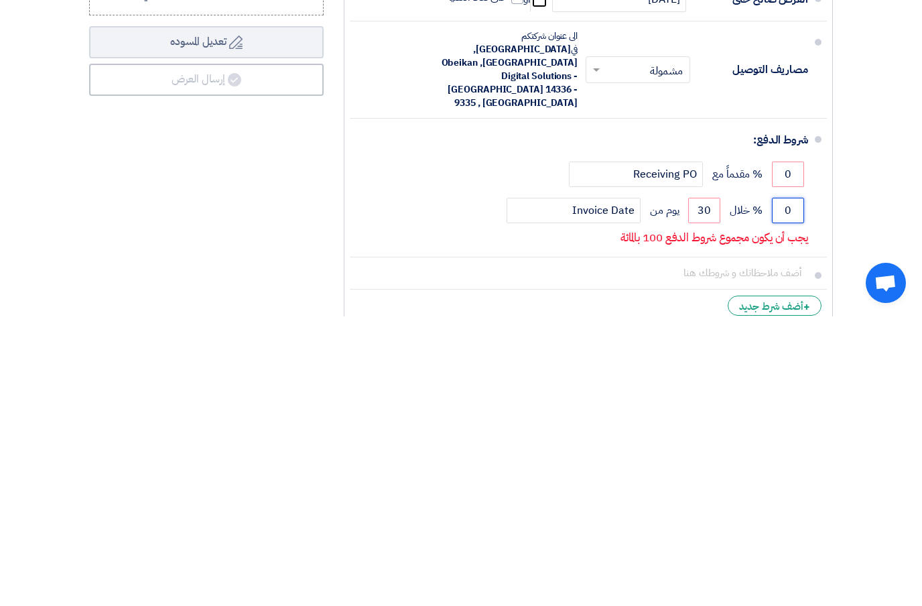
click at [784, 487] on input "0" at bounding box center [788, 499] width 32 height 25
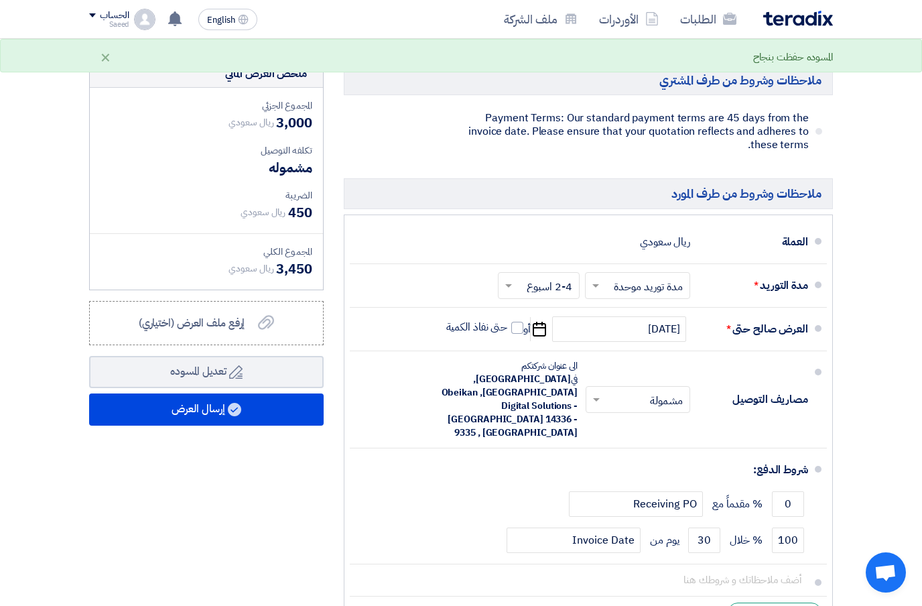
scroll to position [494, 0]
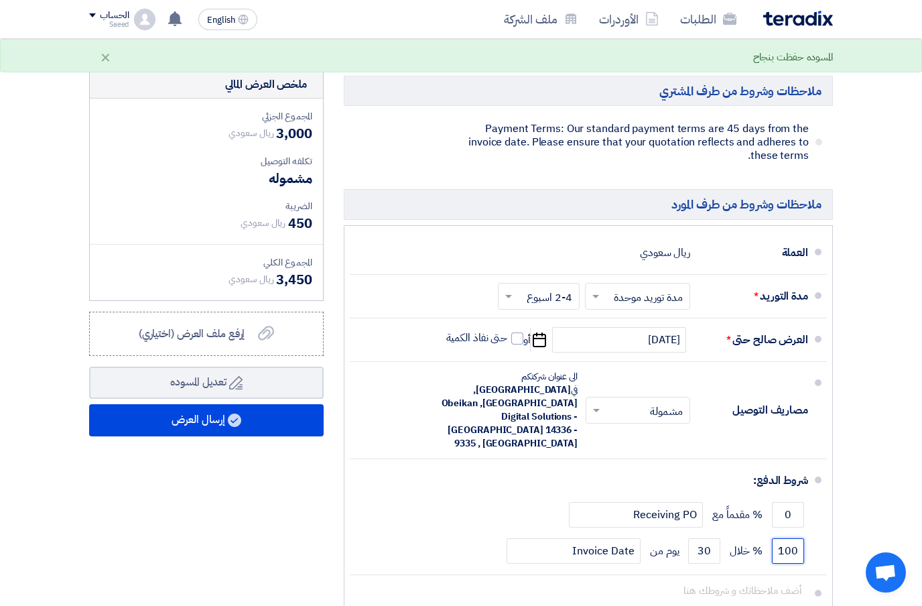
type input "100"
click at [222, 414] on button "إرسال العرض" at bounding box center [206, 420] width 234 height 32
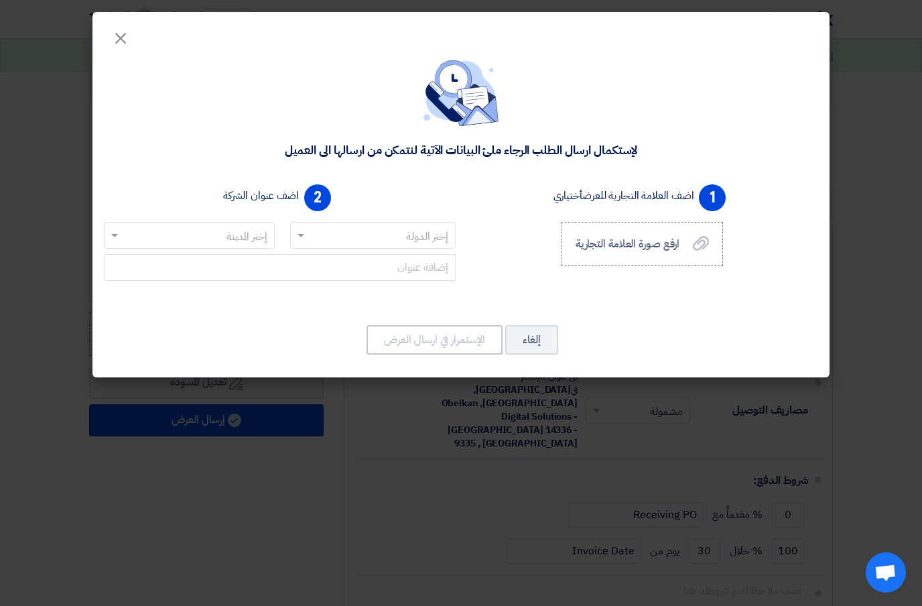
click at [389, 236] on input "text" at bounding box center [380, 236] width 139 height 22
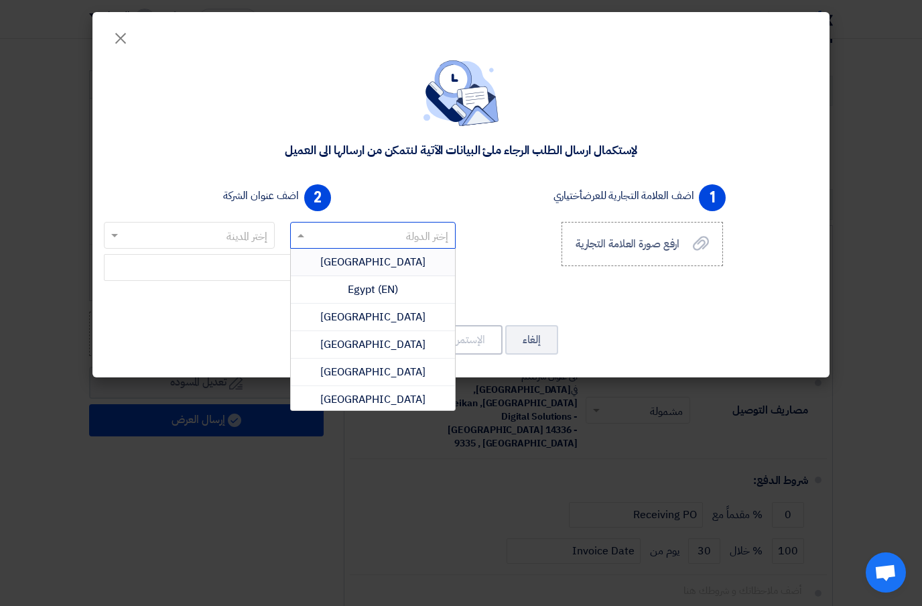
click at [380, 226] on input "text" at bounding box center [380, 236] width 139 height 22
click at [395, 233] on input "text" at bounding box center [380, 236] width 139 height 22
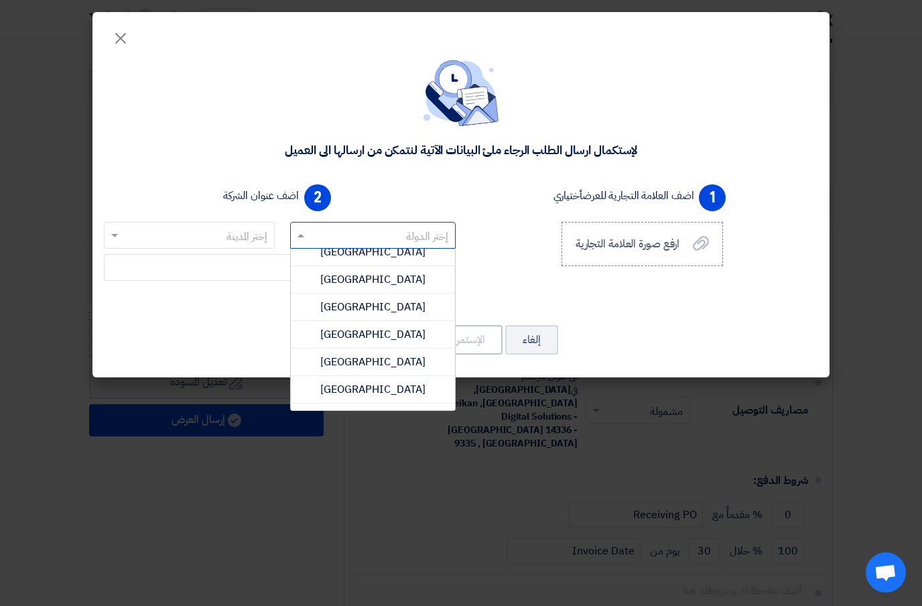
scroll to position [3359, 0]
click at [404, 310] on div "[GEOGRAPHIC_DATA]" at bounding box center [373, 308] width 165 height 27
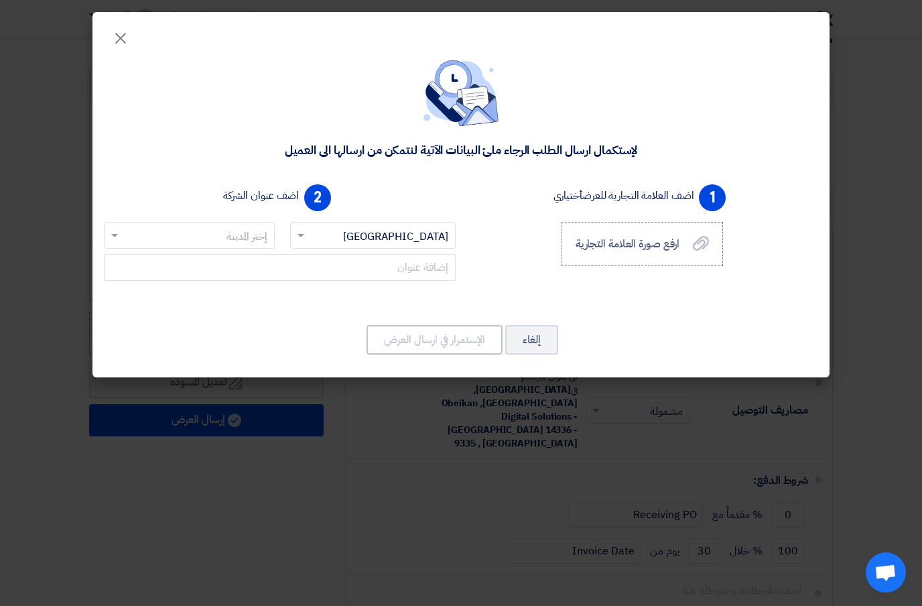
click at [256, 228] on input "text" at bounding box center [197, 236] width 144 height 22
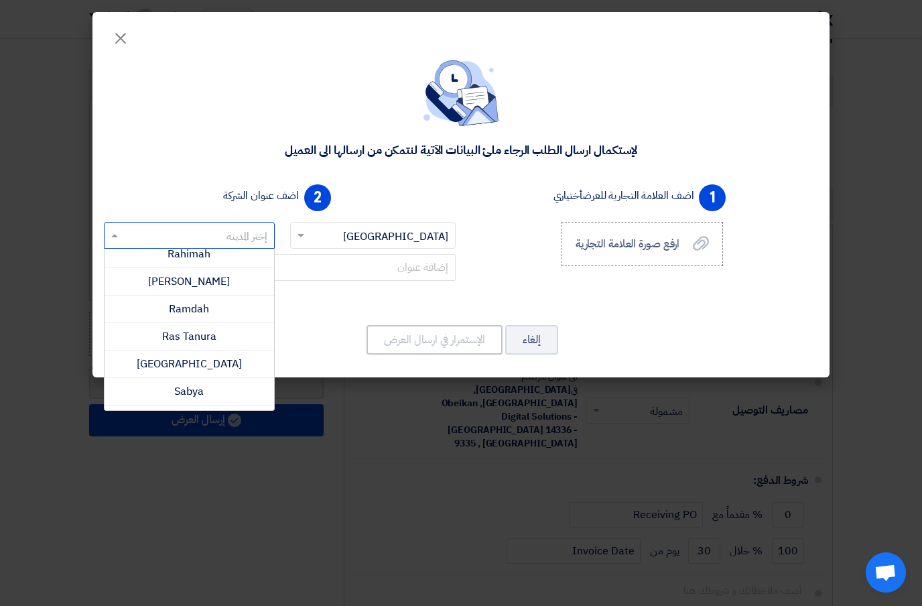
scroll to position [746, 0]
click at [234, 364] on div "[GEOGRAPHIC_DATA]" at bounding box center [190, 367] width 170 height 27
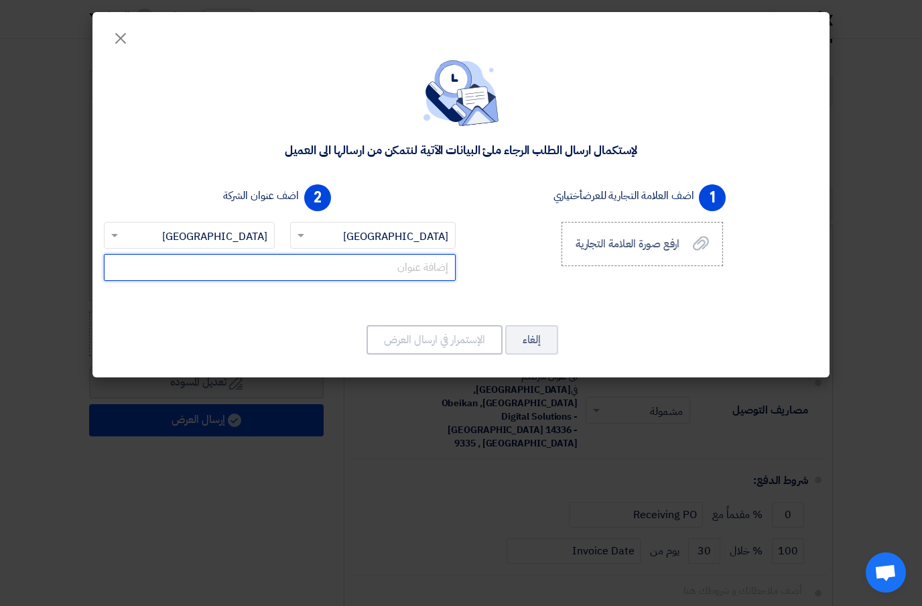
click at [425, 280] on input "text" at bounding box center [280, 267] width 352 height 27
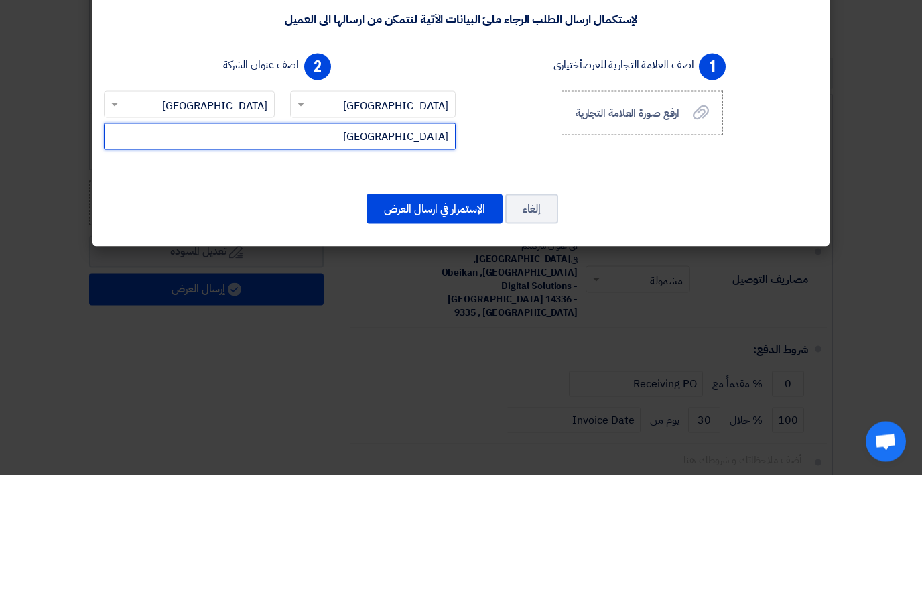
type input "[GEOGRAPHIC_DATA]"
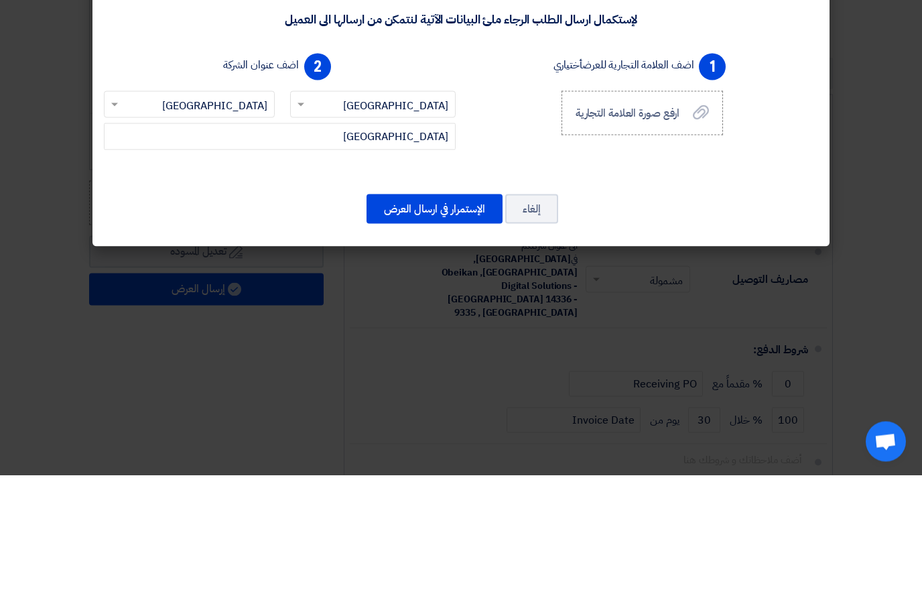
click at [478, 325] on button "الإستمرار في ارسال العرض" at bounding box center [434, 339] width 136 height 29
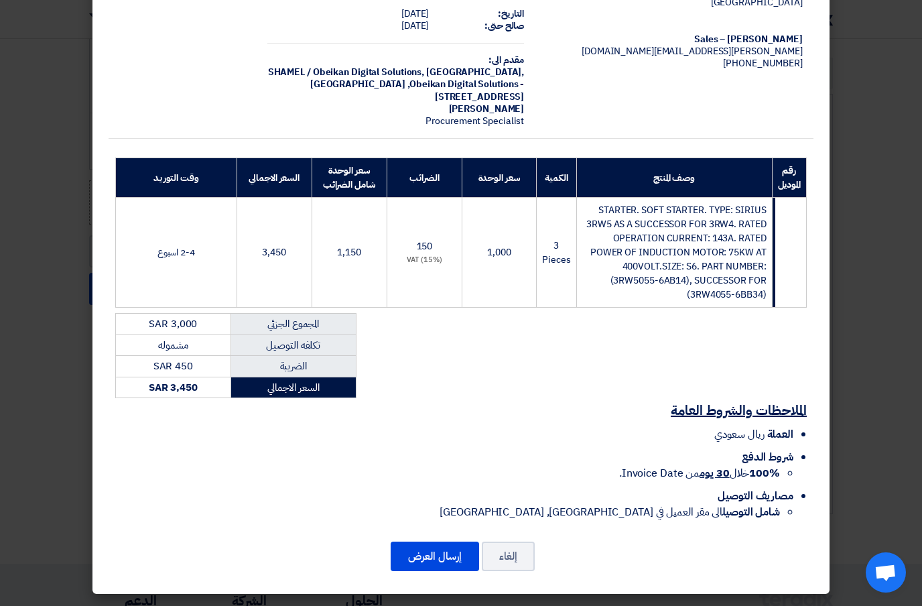
scroll to position [77, 0]
click at [430, 565] on button "إرسال العرض" at bounding box center [435, 555] width 88 height 29
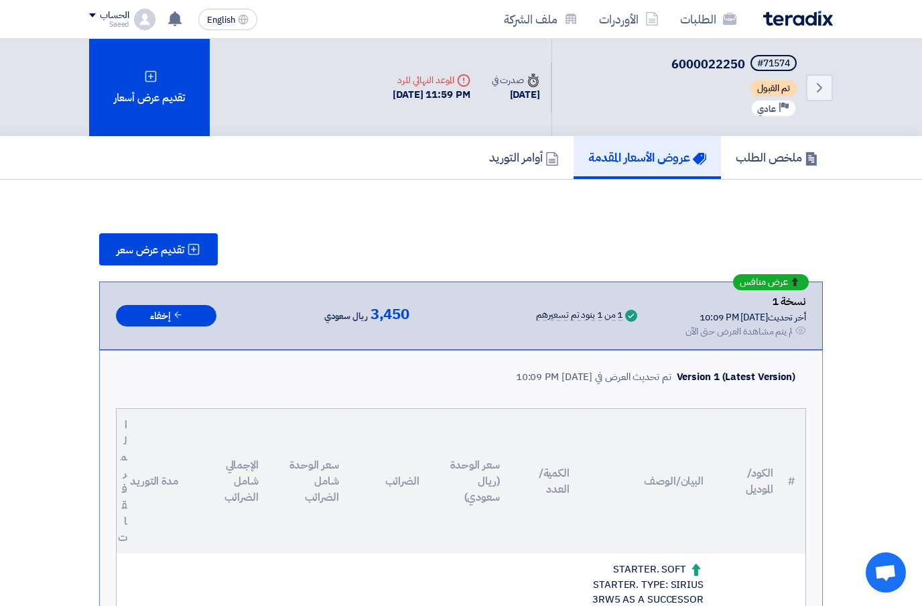
click at [545, 158] on icon at bounding box center [551, 158] width 13 height 13
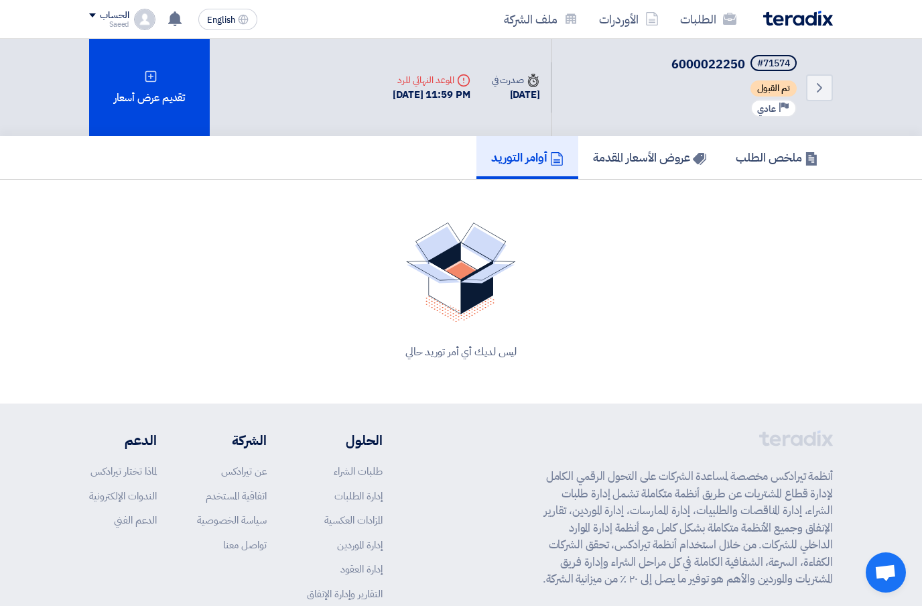
click at [760, 179] on link "ملخص الطلب" at bounding box center [777, 157] width 112 height 43
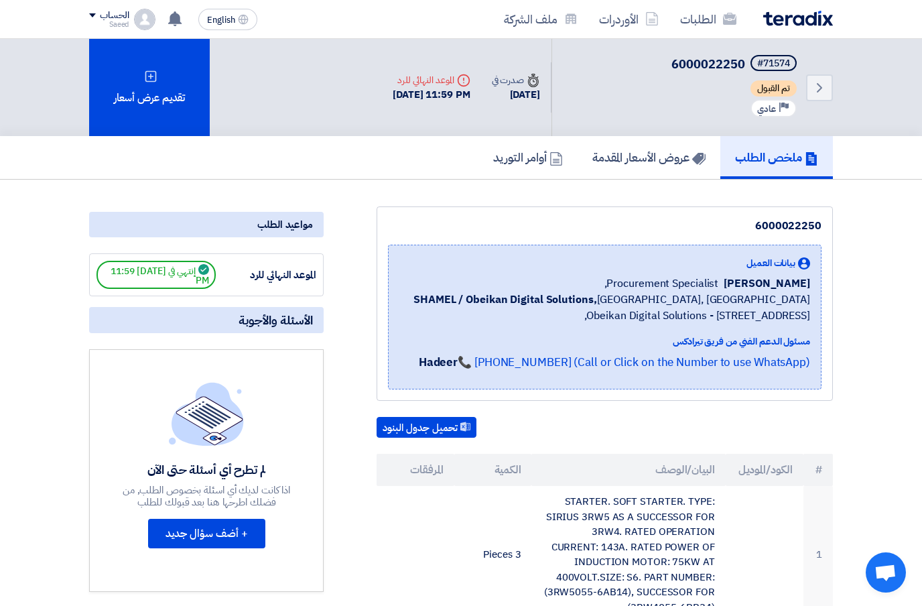
click at [31, 438] on section "6000022250 بيانات العميل [PERSON_NAME] Procurement Specialist, SHAMEL / Obeikan…" at bounding box center [461, 591] width 922 height 823
click at [45, 547] on section "6000022250 بيانات العميل [PERSON_NAME] Procurement Specialist, SHAMEL / Obeikan…" at bounding box center [461, 591] width 922 height 823
